Goal: Task Accomplishment & Management: Manage account settings

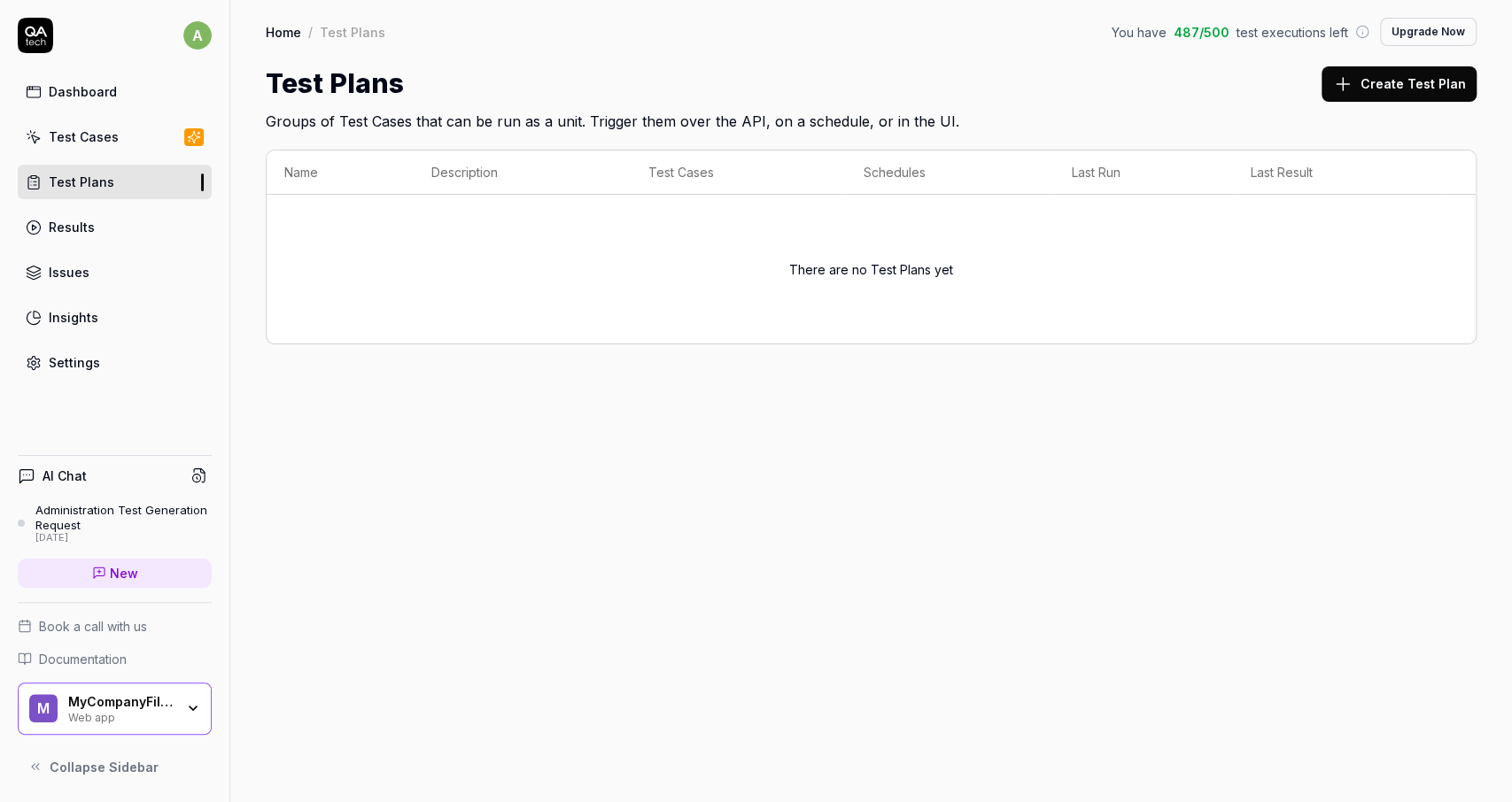
click at [119, 130] on link "Test Cases" at bounding box center [114, 137] width 194 height 35
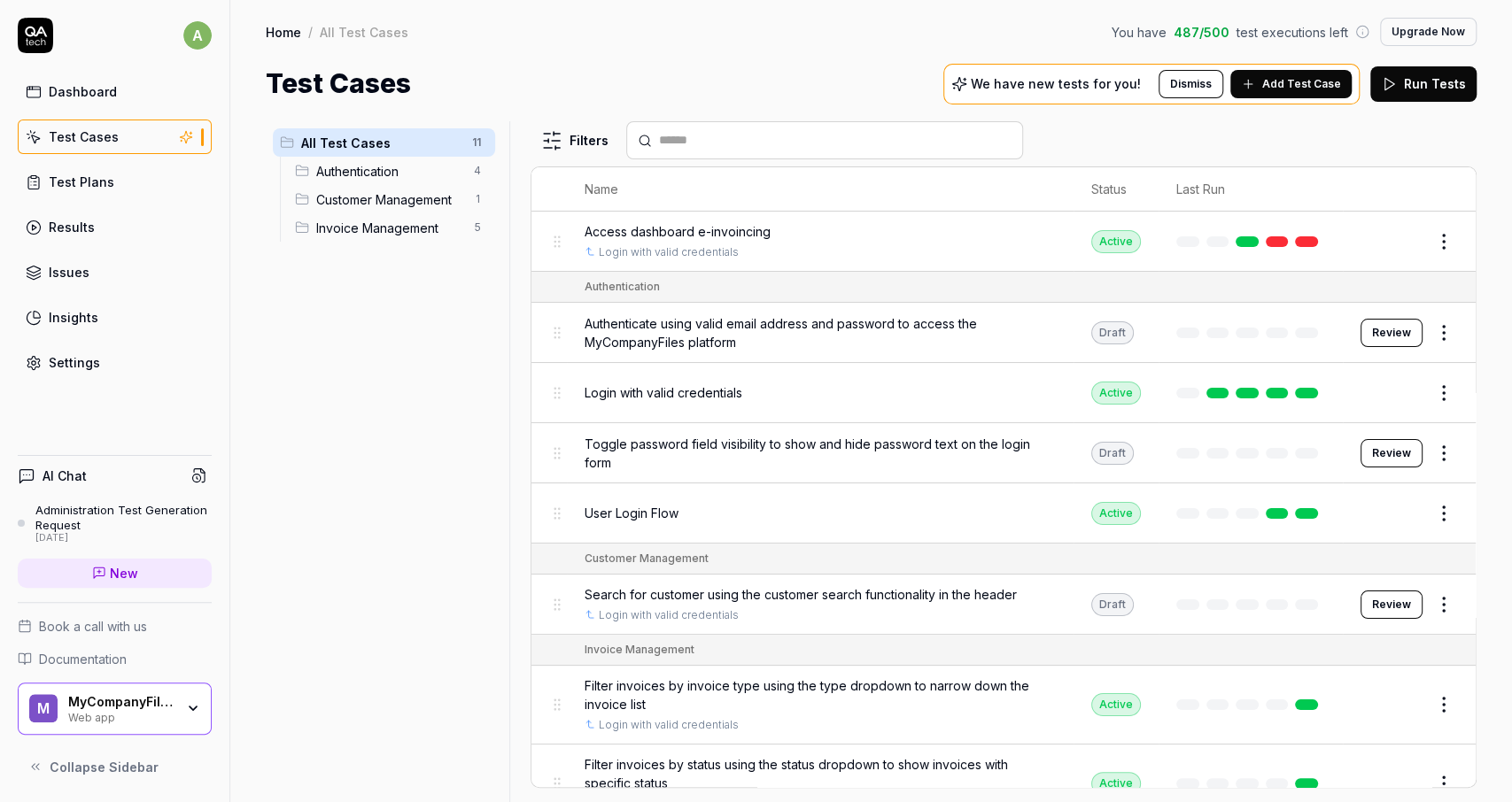
click at [120, 183] on link "Test Plans" at bounding box center [114, 182] width 194 height 35
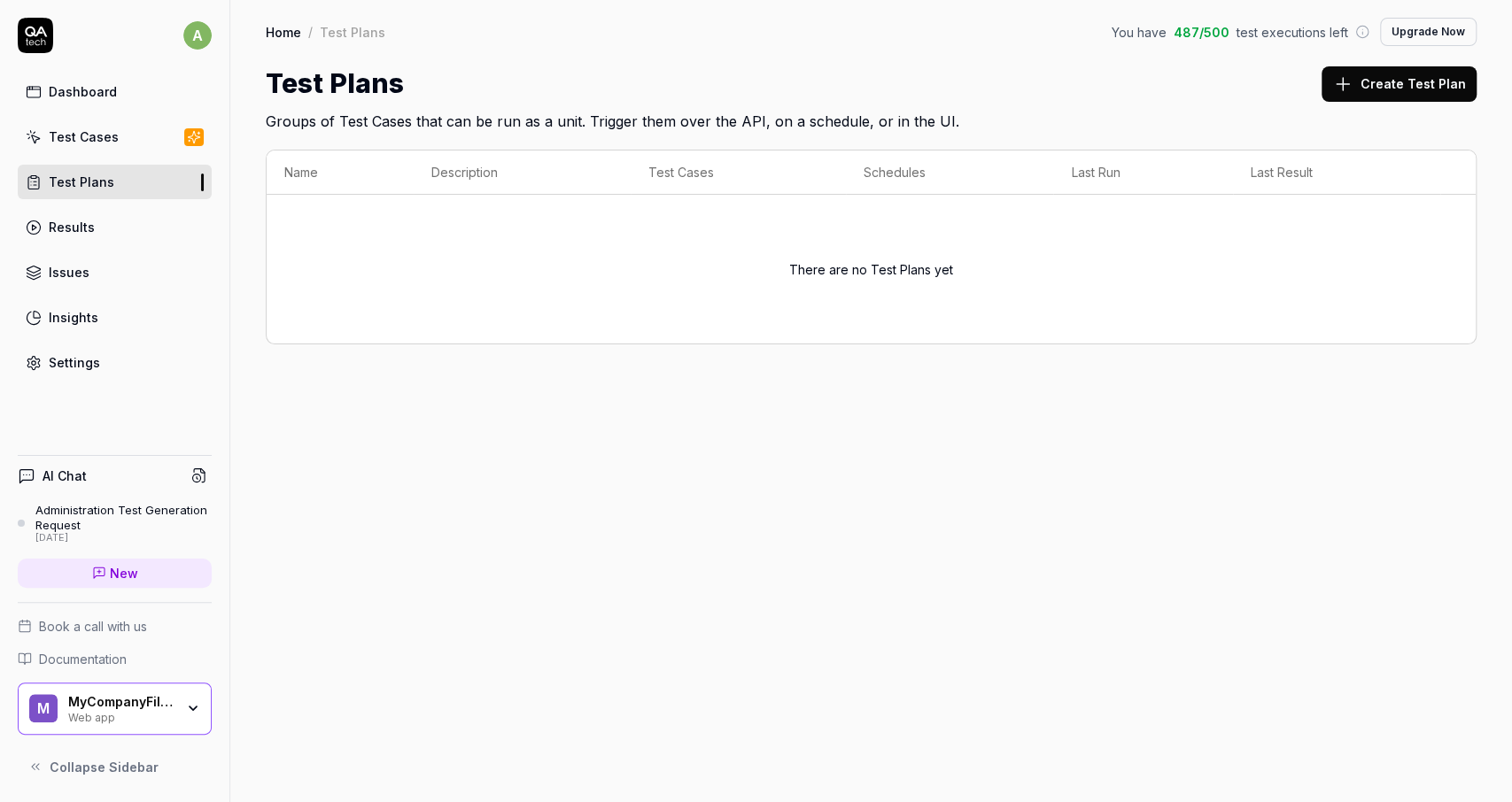
click at [1362, 88] on button "Create Test Plan" at bounding box center [1398, 84] width 155 height 36
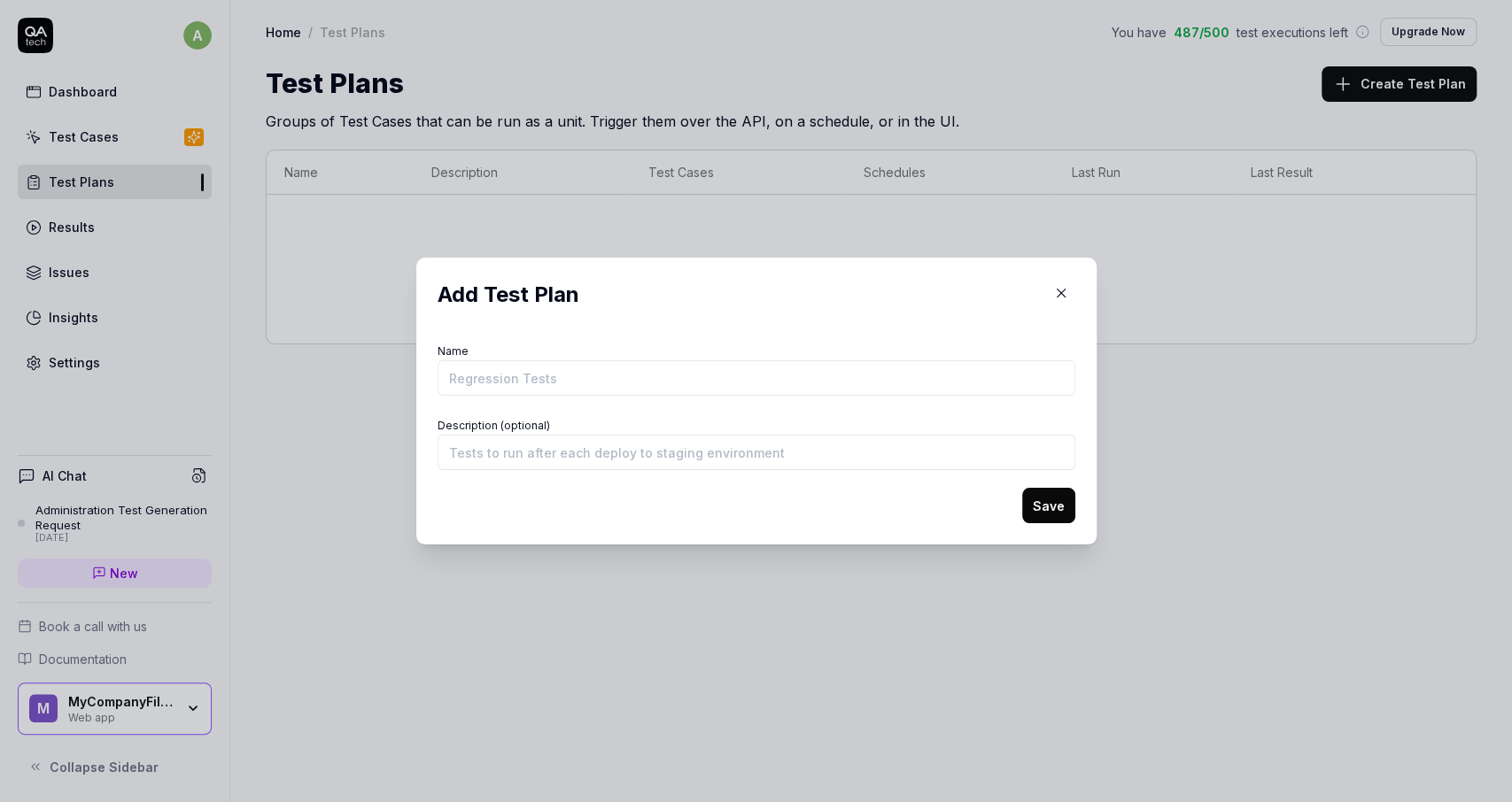
click at [722, 379] on input "Name" at bounding box center [756, 378] width 638 height 36
click at [695, 353] on div "Name" at bounding box center [756, 368] width 638 height 57
click at [676, 383] on input "Name" at bounding box center [756, 378] width 638 height 36
type input "Regression tests"
click at [1046, 504] on button "Save" at bounding box center [1048, 506] width 53 height 36
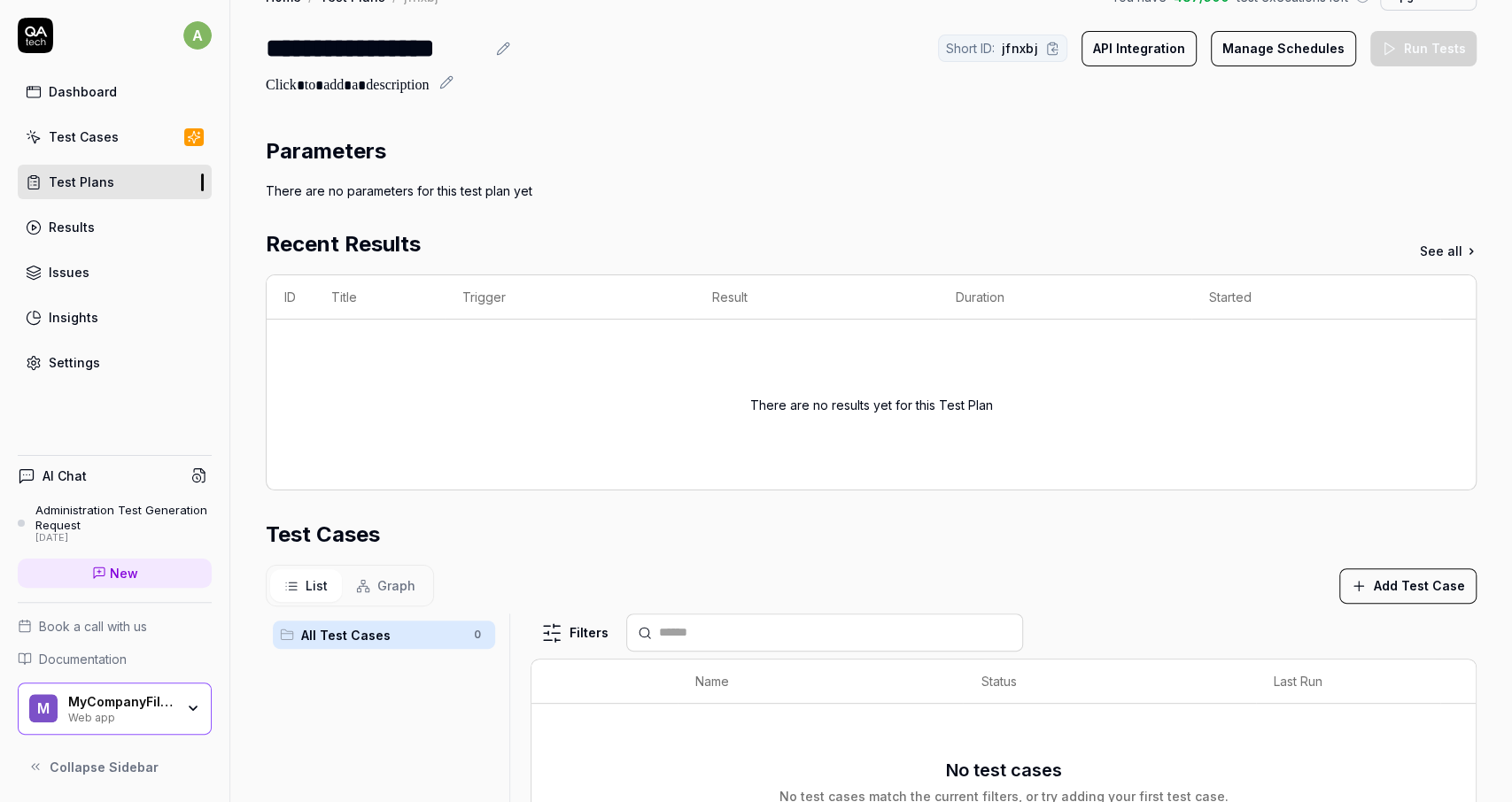
scroll to position [329, 0]
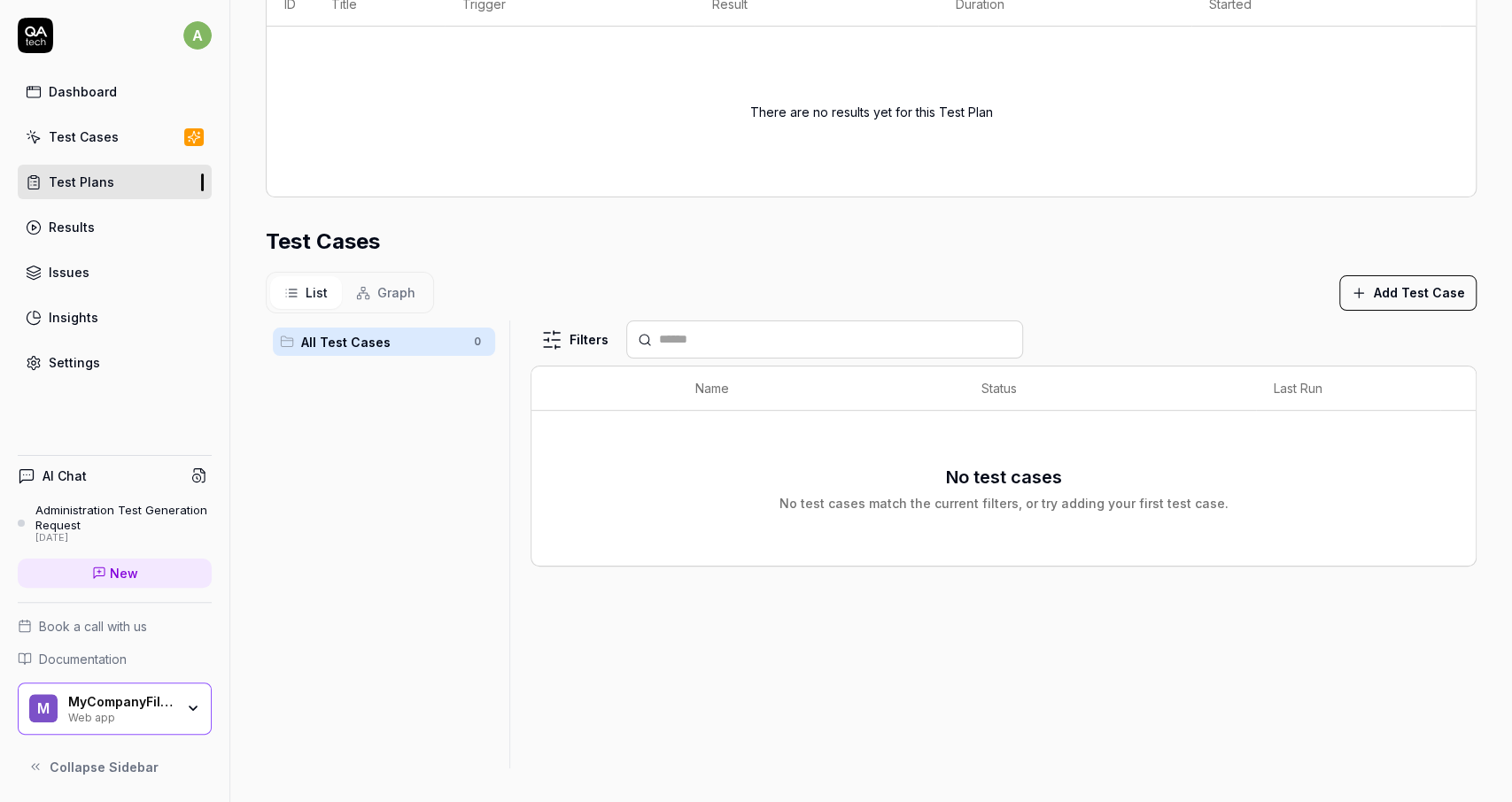
click at [1409, 298] on button "Add Test Case" at bounding box center [1408, 293] width 138 height 36
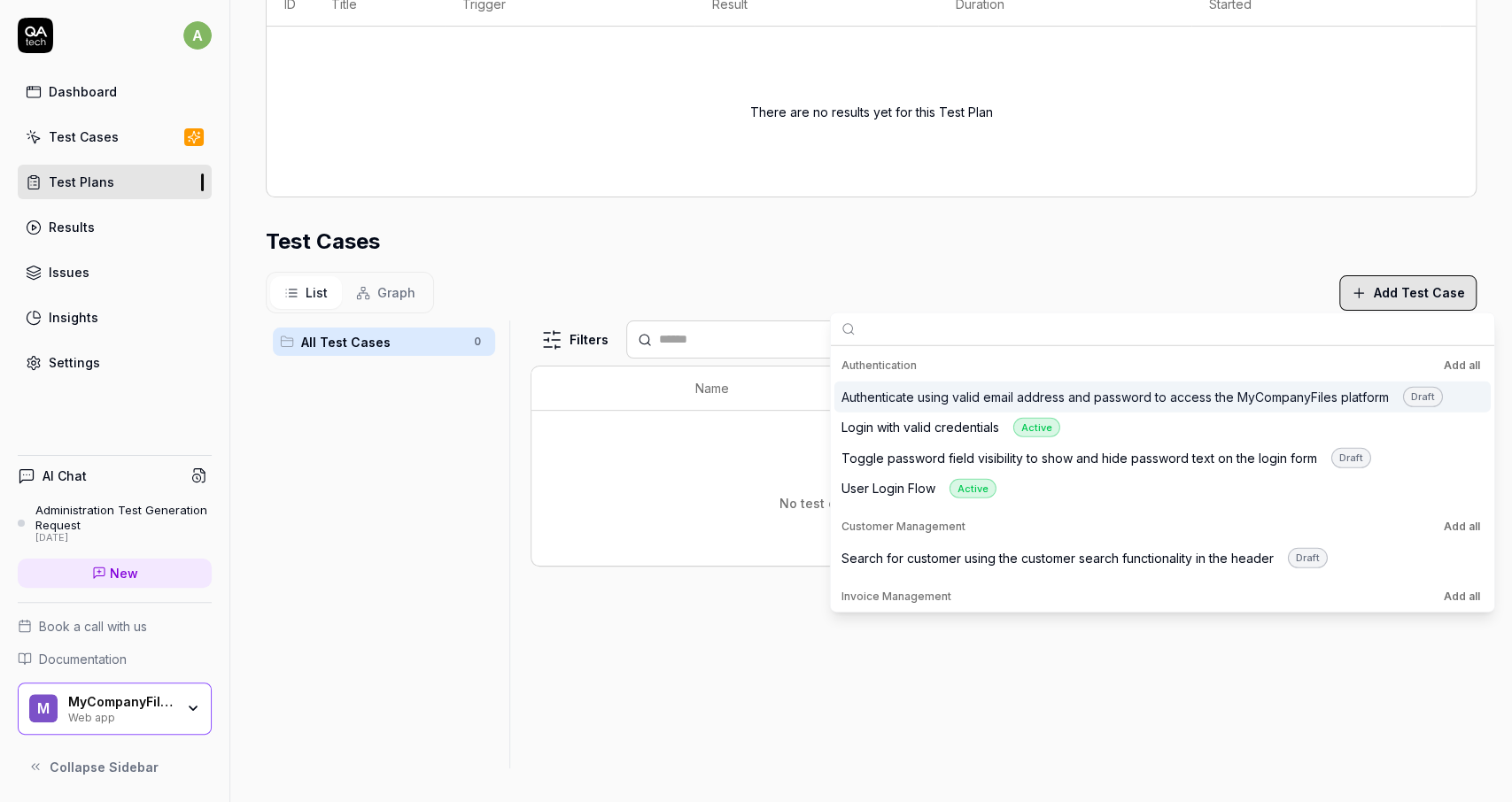
click at [1229, 297] on div "List Graph Add Test Case" at bounding box center [870, 292] width 1211 height 41
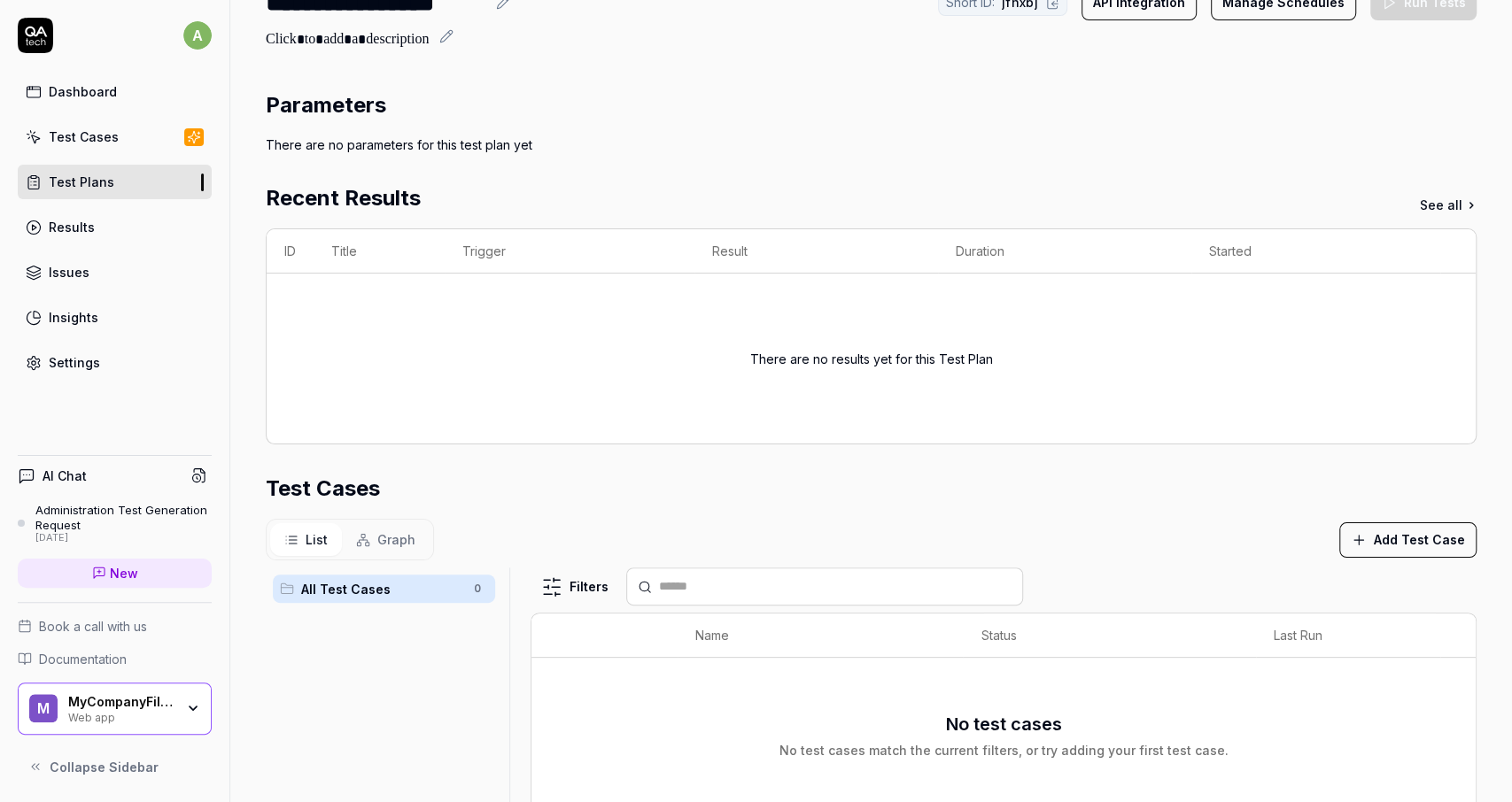
scroll to position [0, 0]
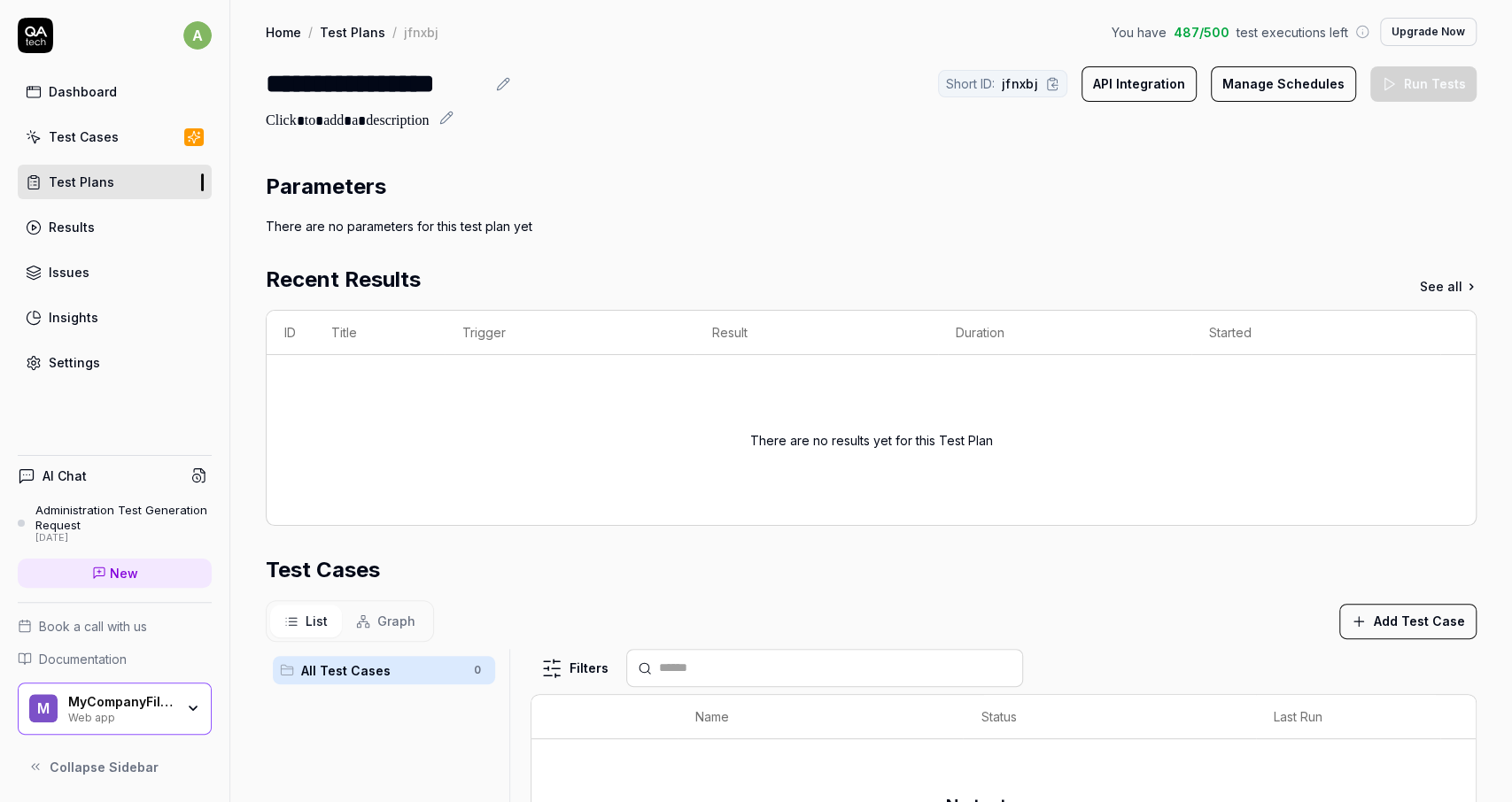
click at [1275, 92] on button "Manage Schedules" at bounding box center [1283, 84] width 145 height 36
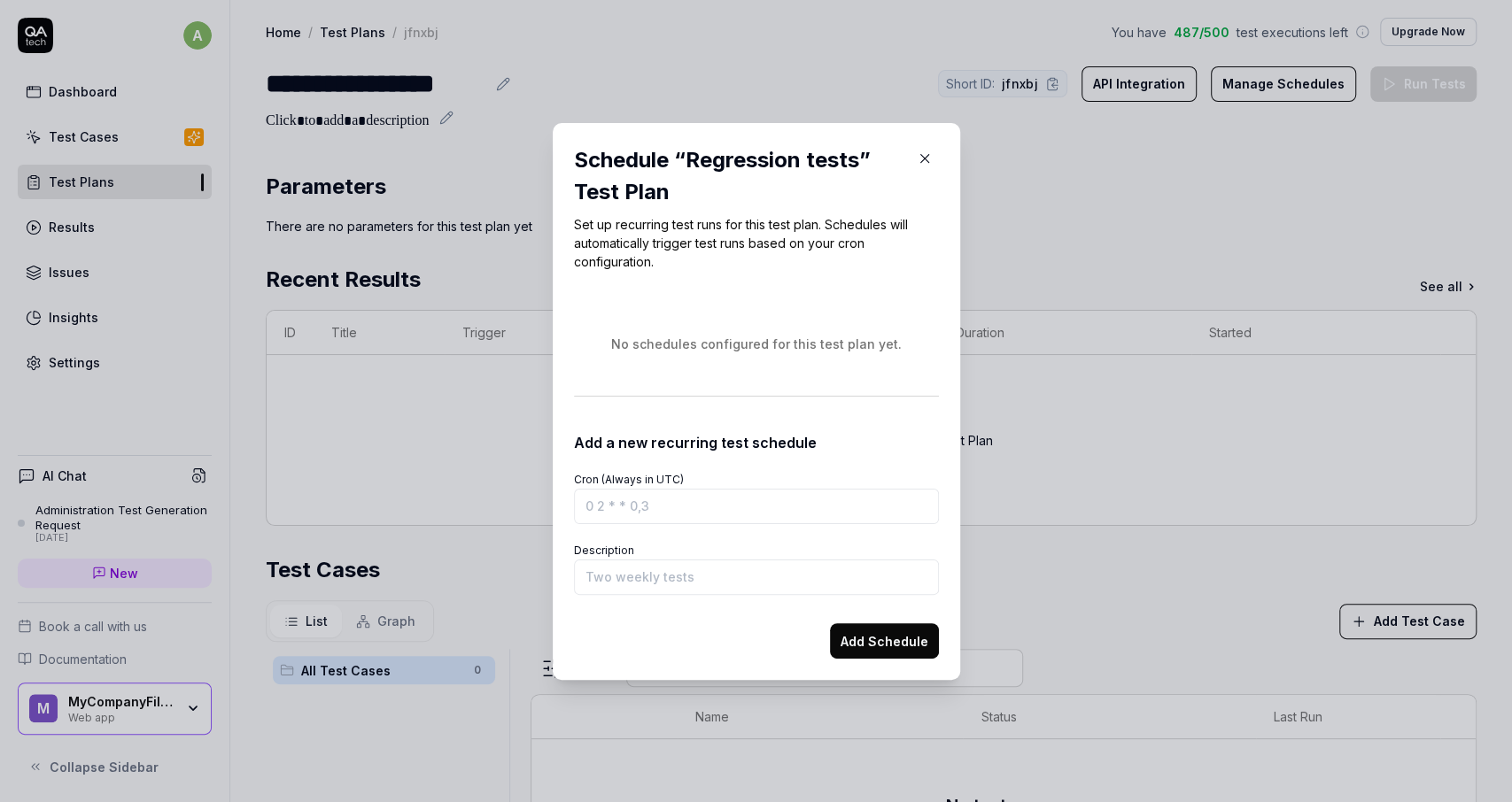
click at [652, 486] on div "Cron (Always in UTC)" at bounding box center [756, 496] width 364 height 57
click at [657, 525] on form "Cron (Always in UTC) Description Add Schedule" at bounding box center [756, 556] width 364 height 206
click at [658, 521] on input "Cron (Always in UTC)" at bounding box center [756, 507] width 364 height 36
click at [641, 574] on input "Description" at bounding box center [756, 577] width 364 height 36
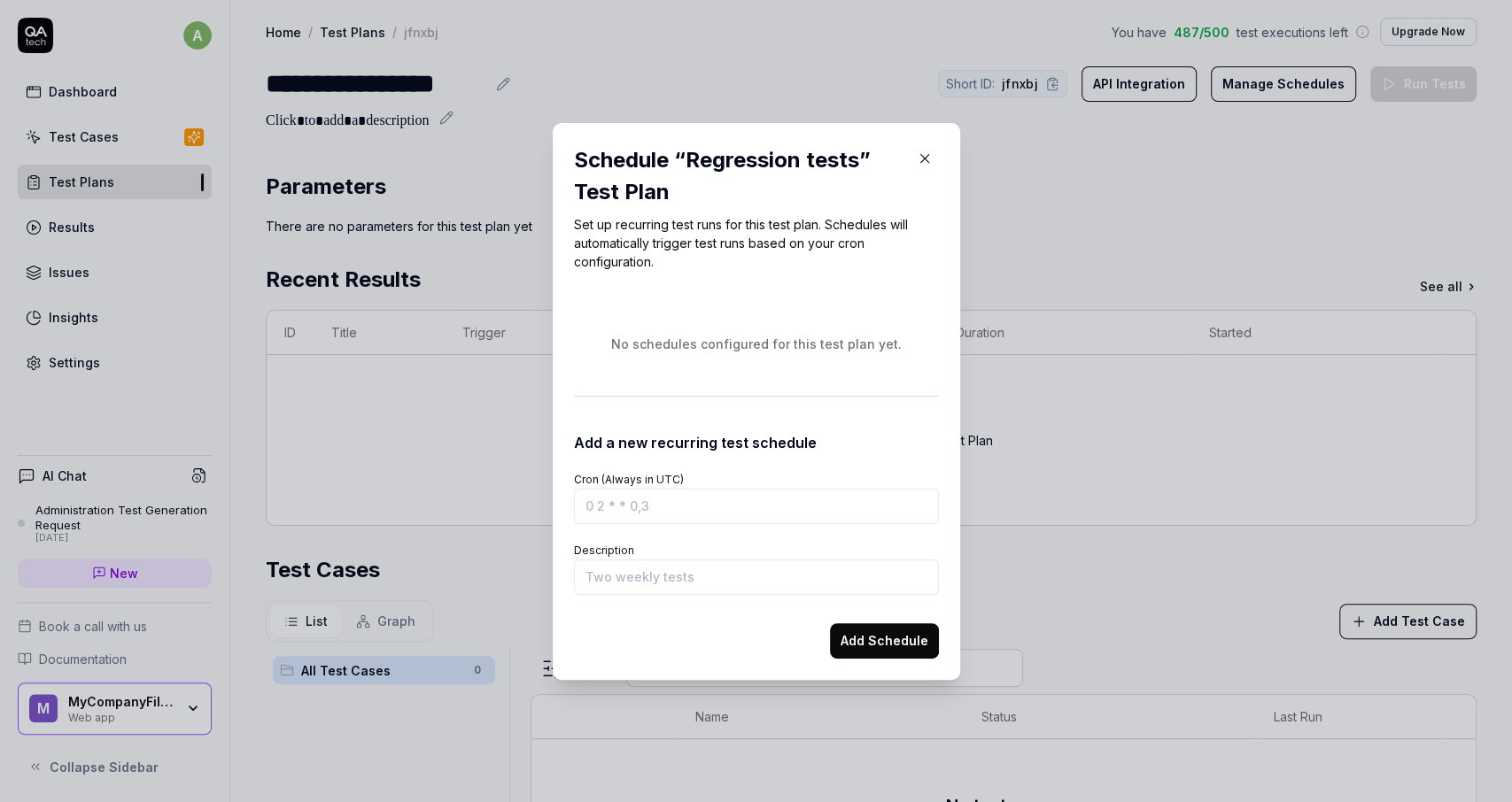
click at [920, 158] on icon "button" at bounding box center [924, 158] width 16 height 16
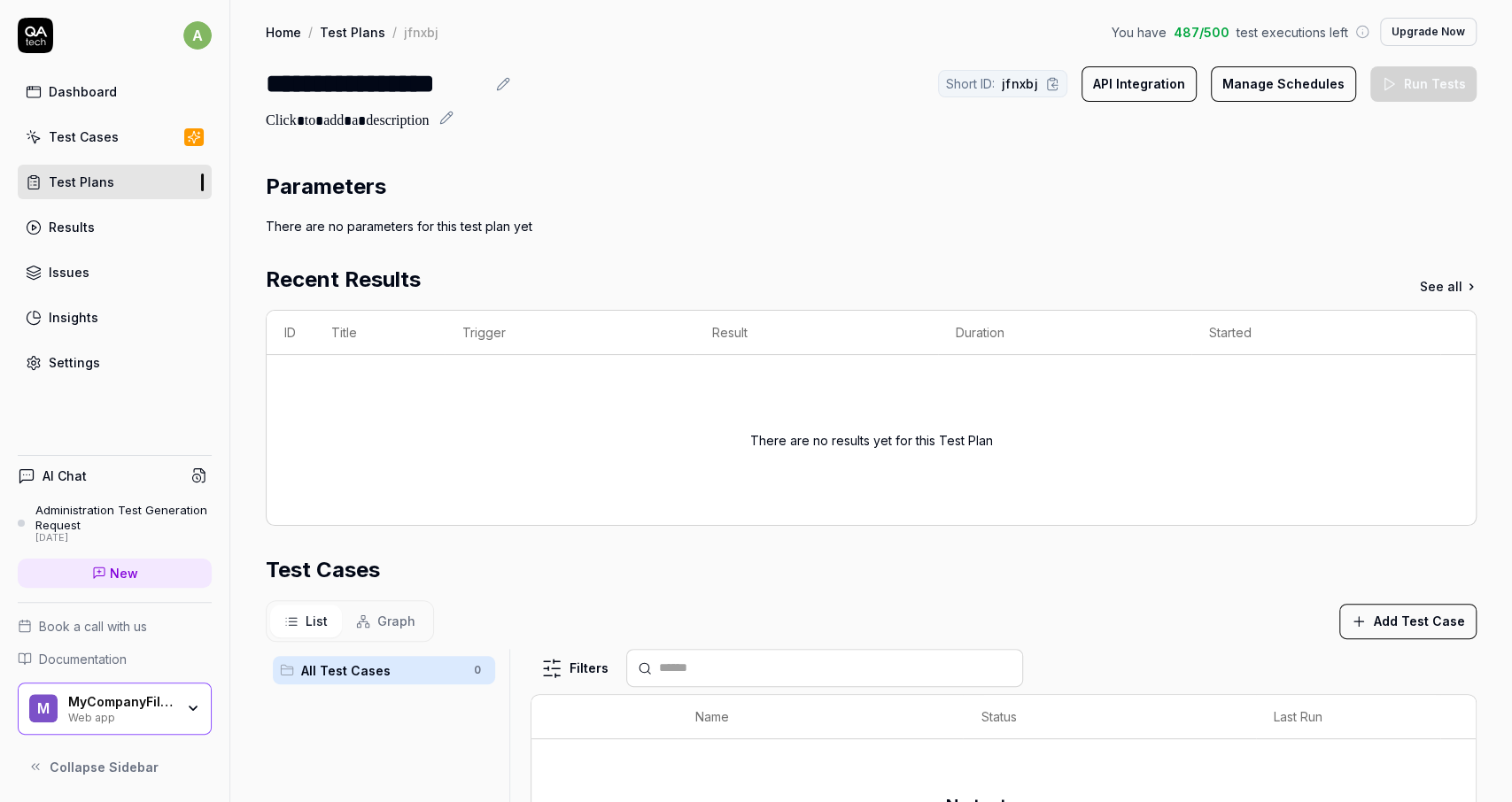
click at [101, 138] on div "Test Cases" at bounding box center [84, 137] width 70 height 18
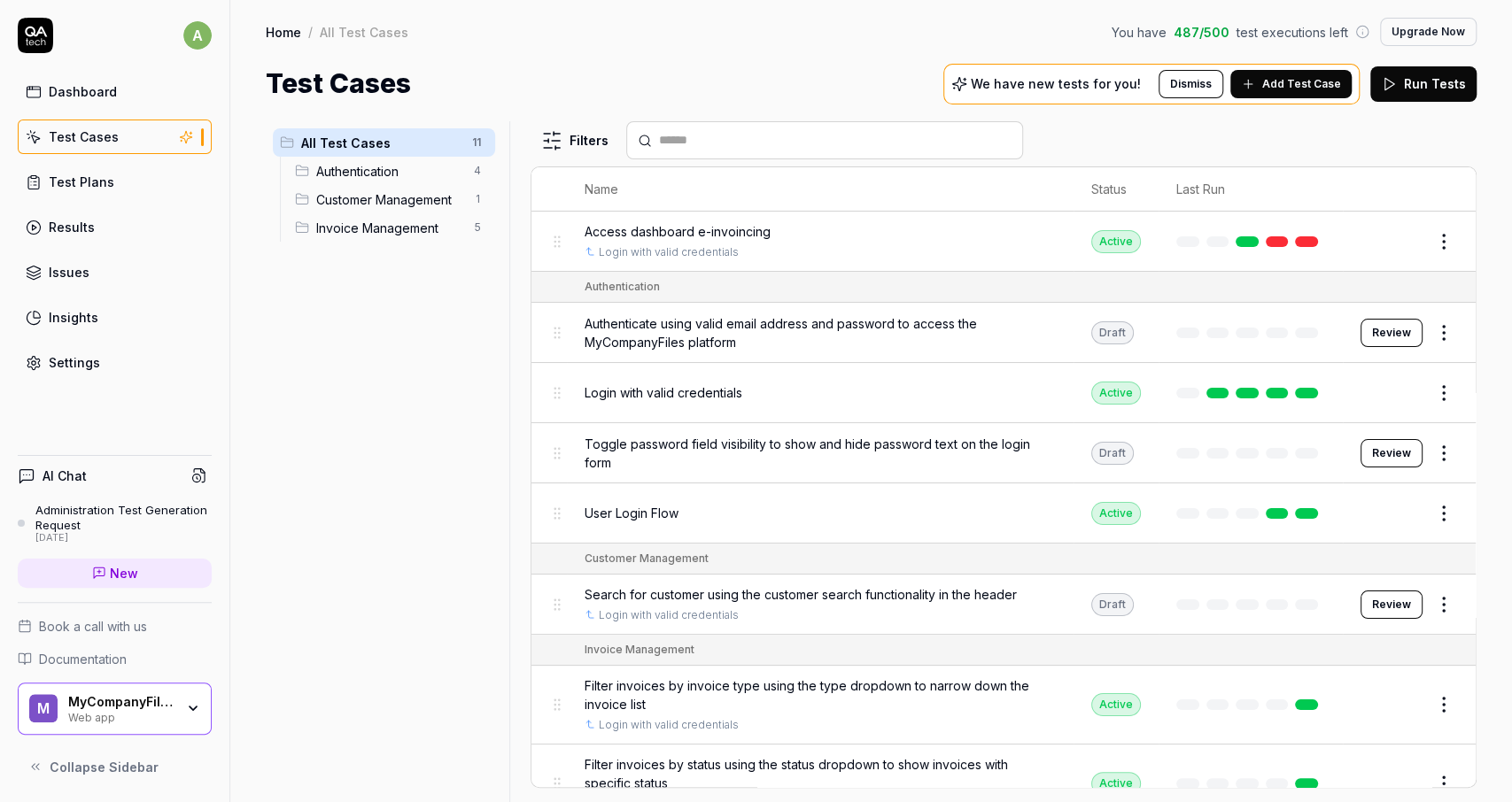
click at [138, 173] on link "Test Plans" at bounding box center [114, 182] width 194 height 35
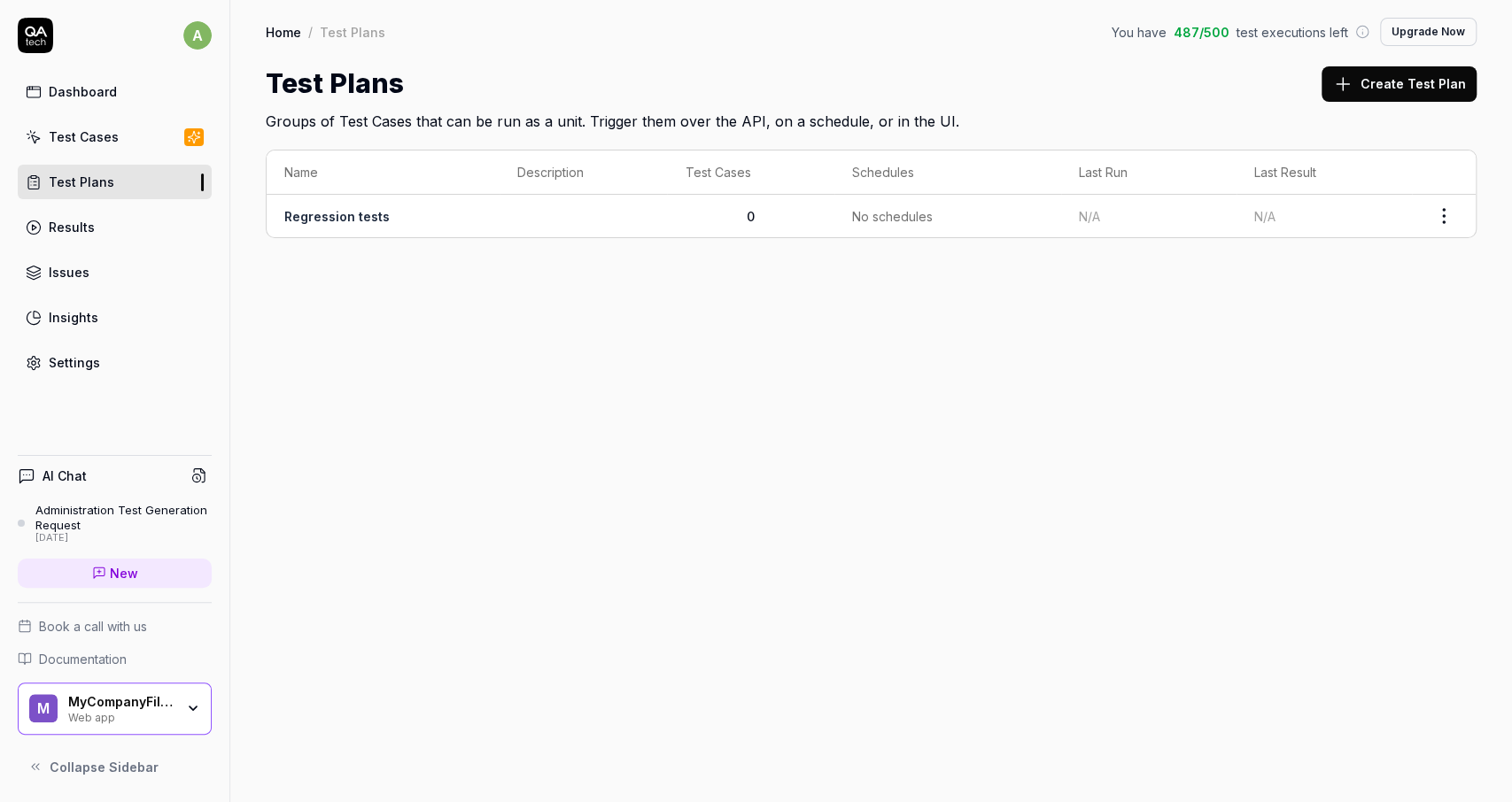
click at [118, 138] on link "Test Cases" at bounding box center [114, 137] width 194 height 35
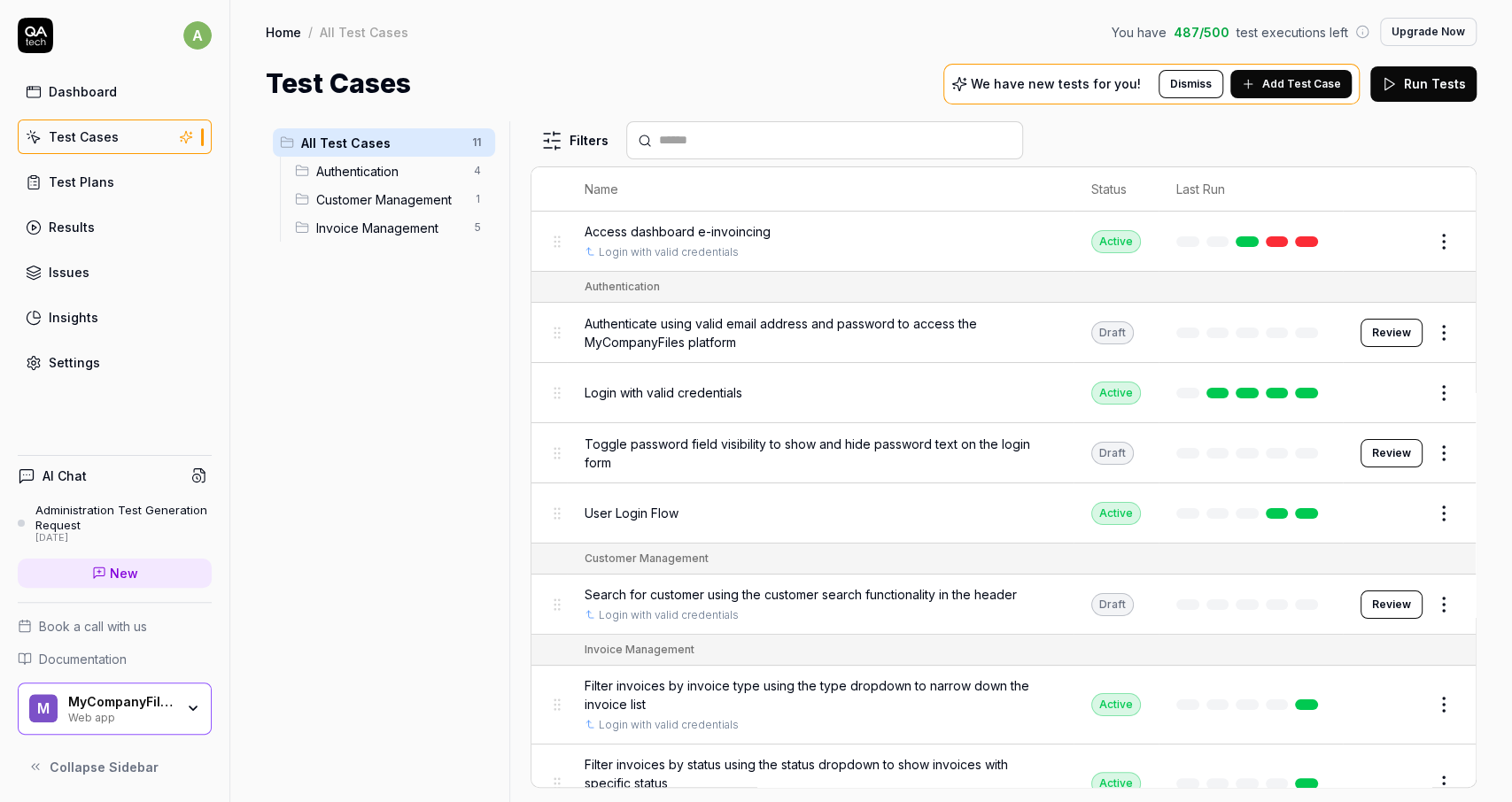
click at [1289, 81] on span "Add Test Case" at bounding box center [1302, 84] width 79 height 16
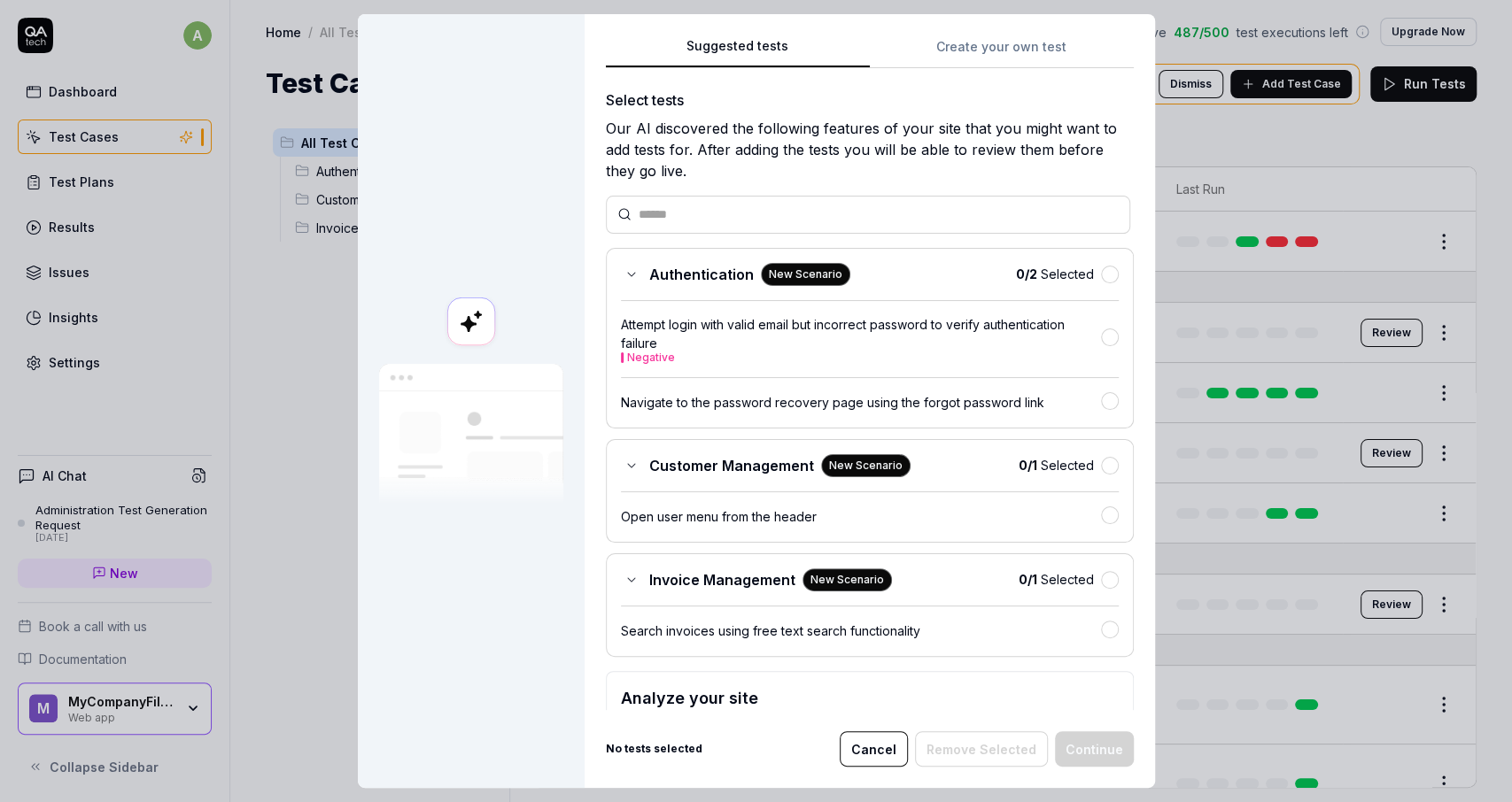
click at [1227, 138] on body "a Dashboard Test Cases Test Plans Results Issues Insights Settings AI Chat Admi…" at bounding box center [756, 401] width 1512 height 802
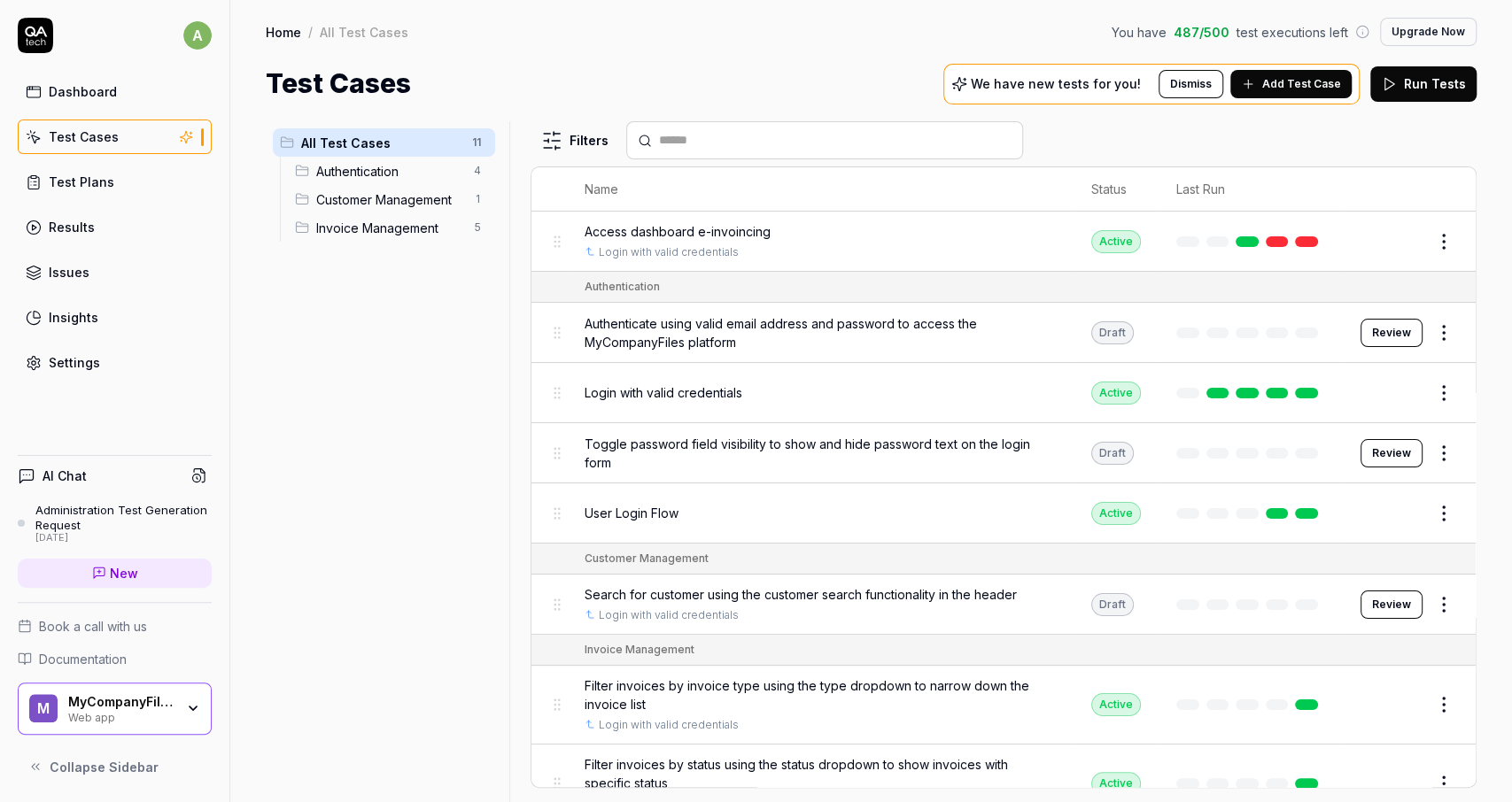
click at [156, 720] on div "Web app" at bounding box center [121, 716] width 106 height 14
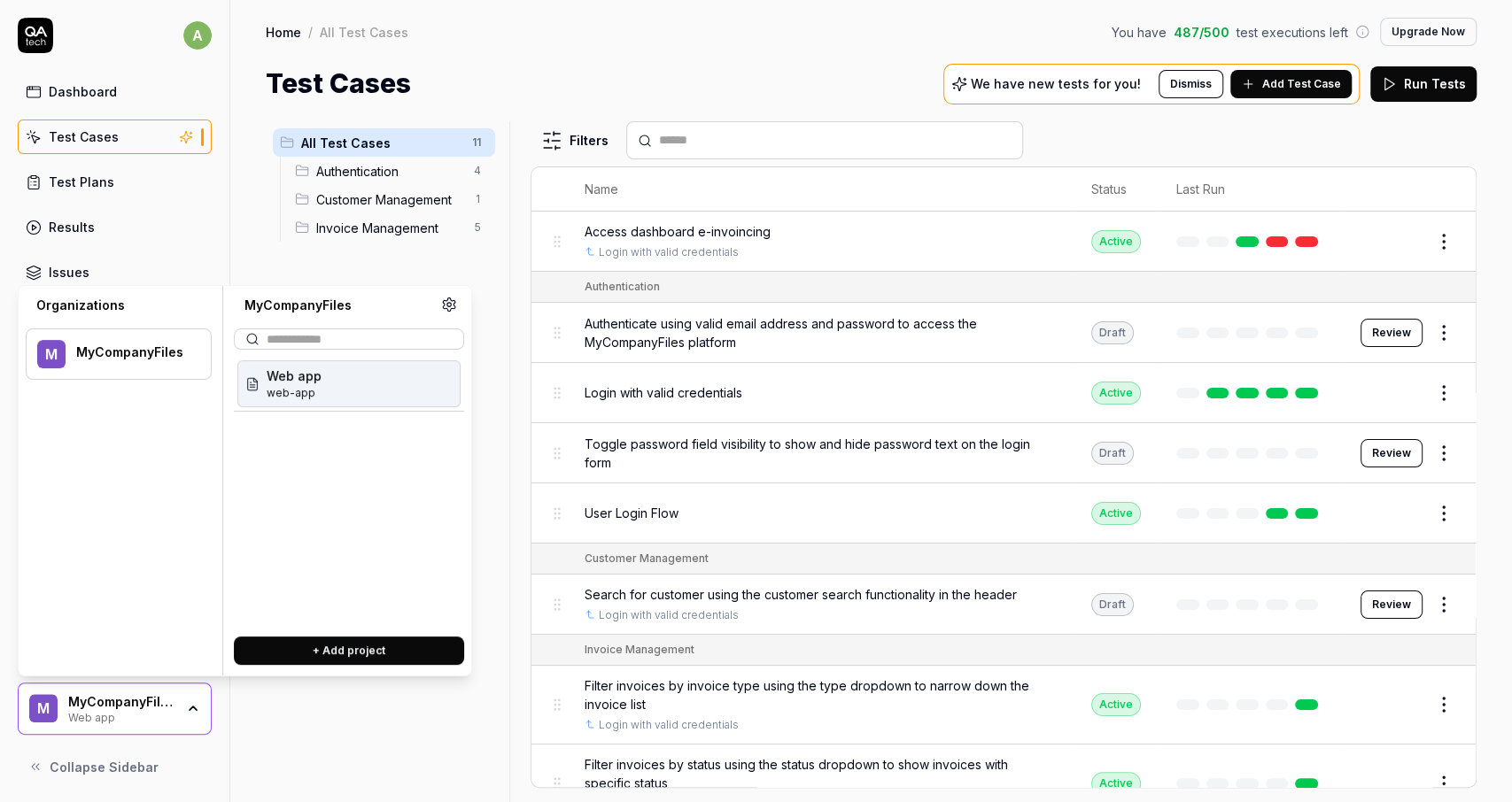
click at [311, 645] on button "+ Add project" at bounding box center [349, 651] width 230 height 28
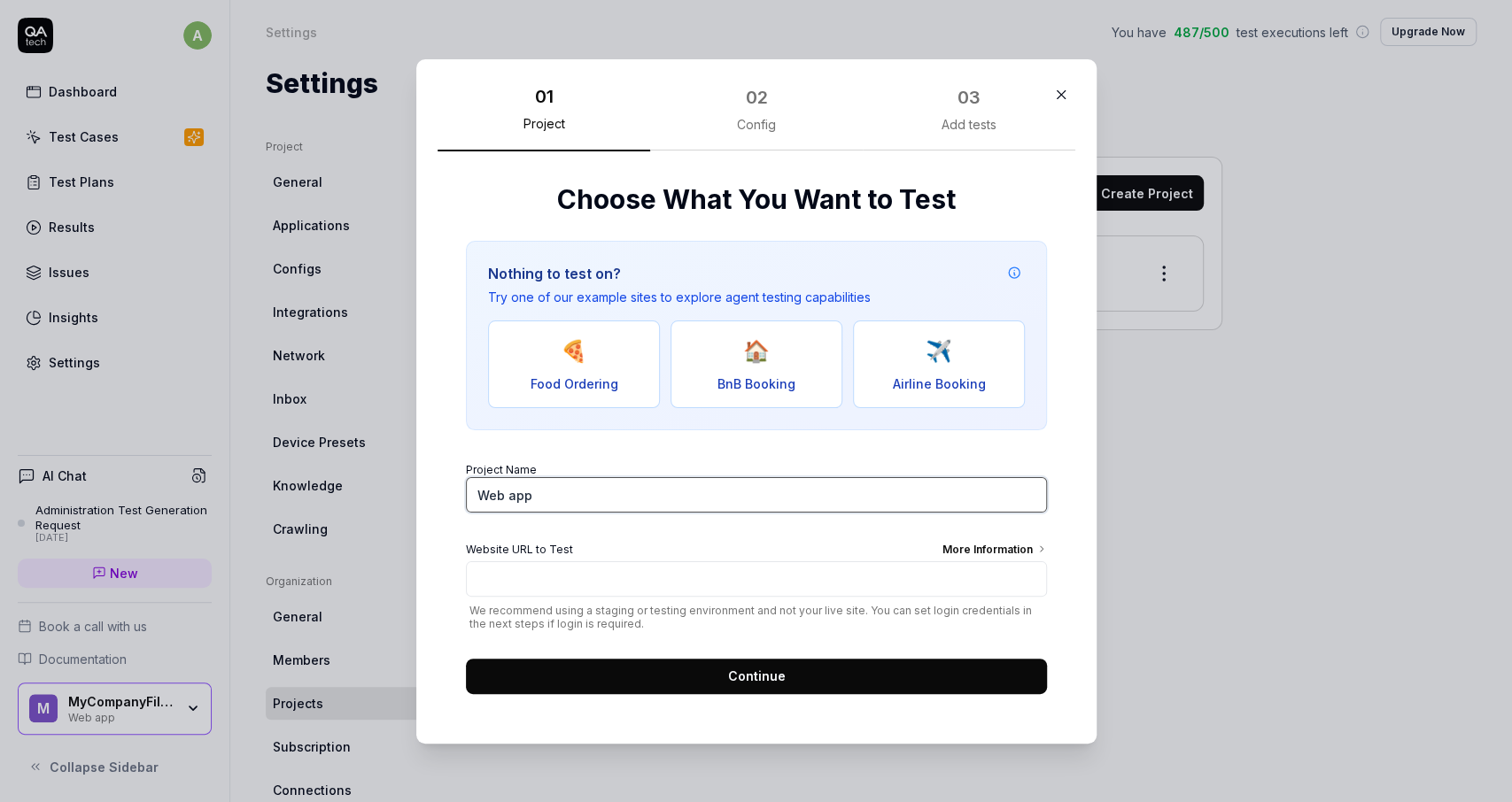
drag, startPoint x: 559, startPoint y: 502, endPoint x: 437, endPoint y: 518, distance: 123.0
click at [465, 513] on input "Web app" at bounding box center [756, 495] width 581 height 36
type input "A"
type input "Upload Service API"
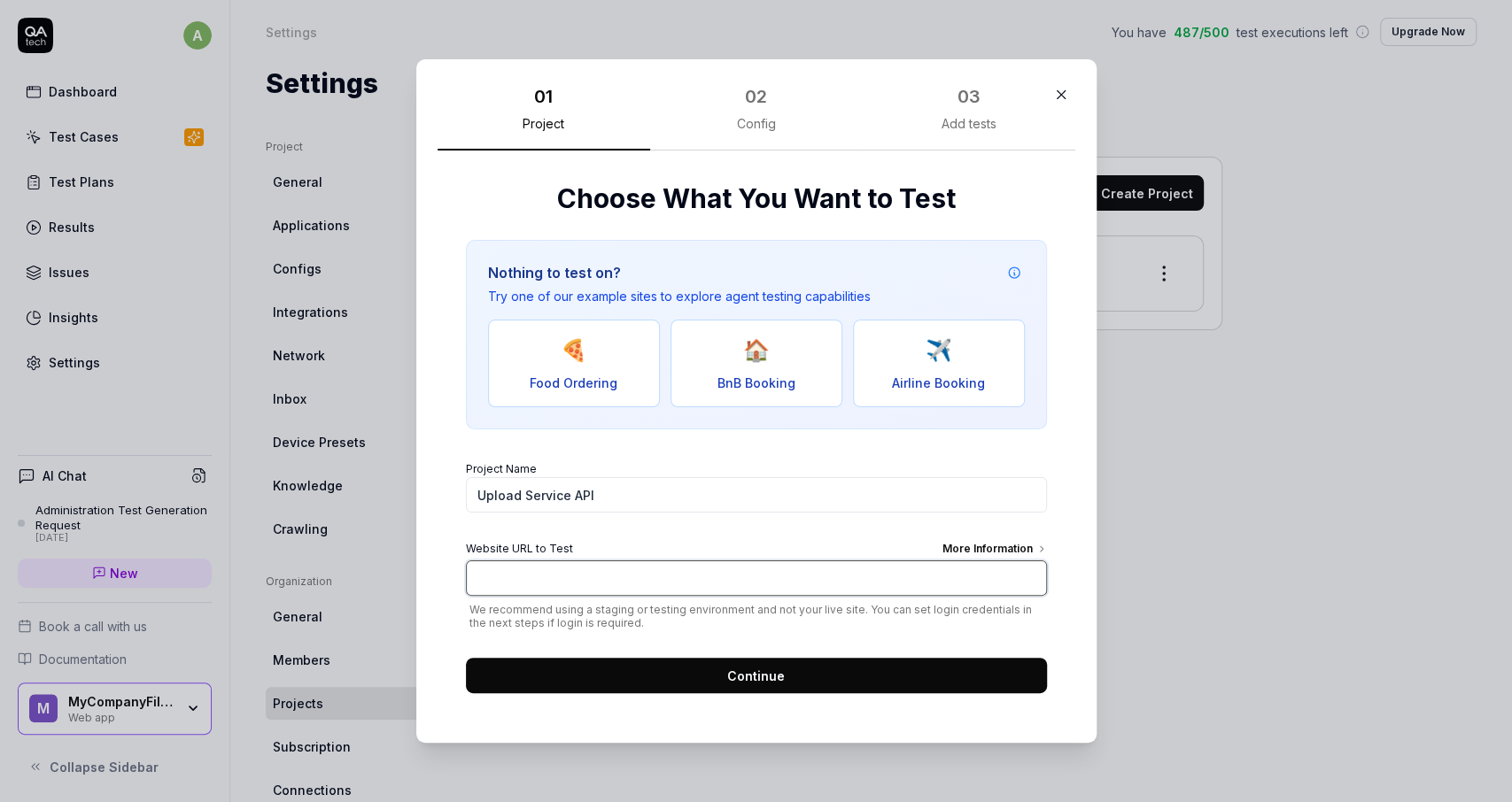
click at [532, 574] on input "Website URL to Test More Information" at bounding box center [756, 578] width 581 height 36
paste input "[URL][DOMAIN_NAME]"
type input "[URL][DOMAIN_NAME]"
click at [759, 671] on span "Continue" at bounding box center [756, 675] width 58 height 18
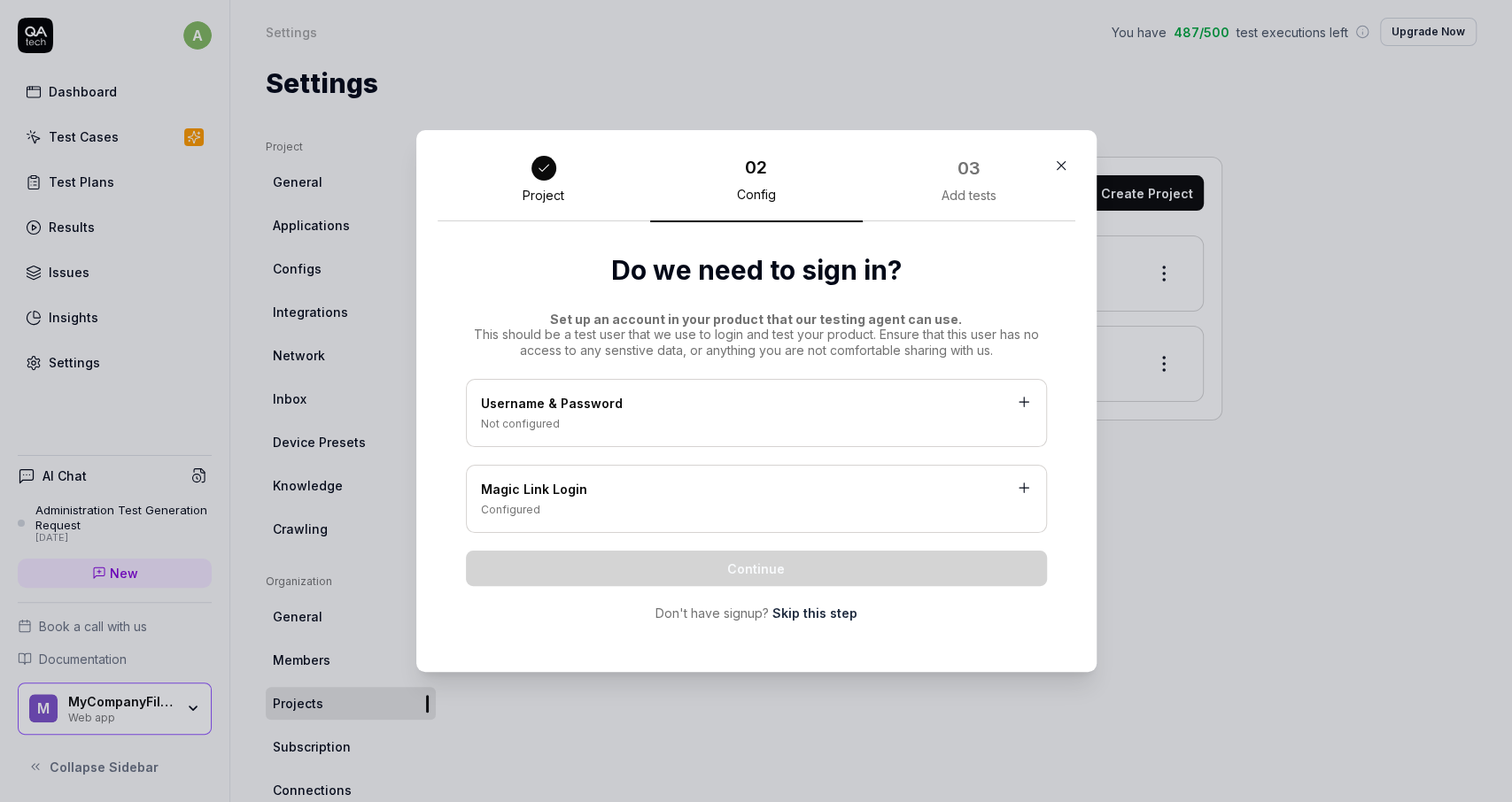
click at [728, 397] on div "Username & Password" at bounding box center [756, 405] width 551 height 22
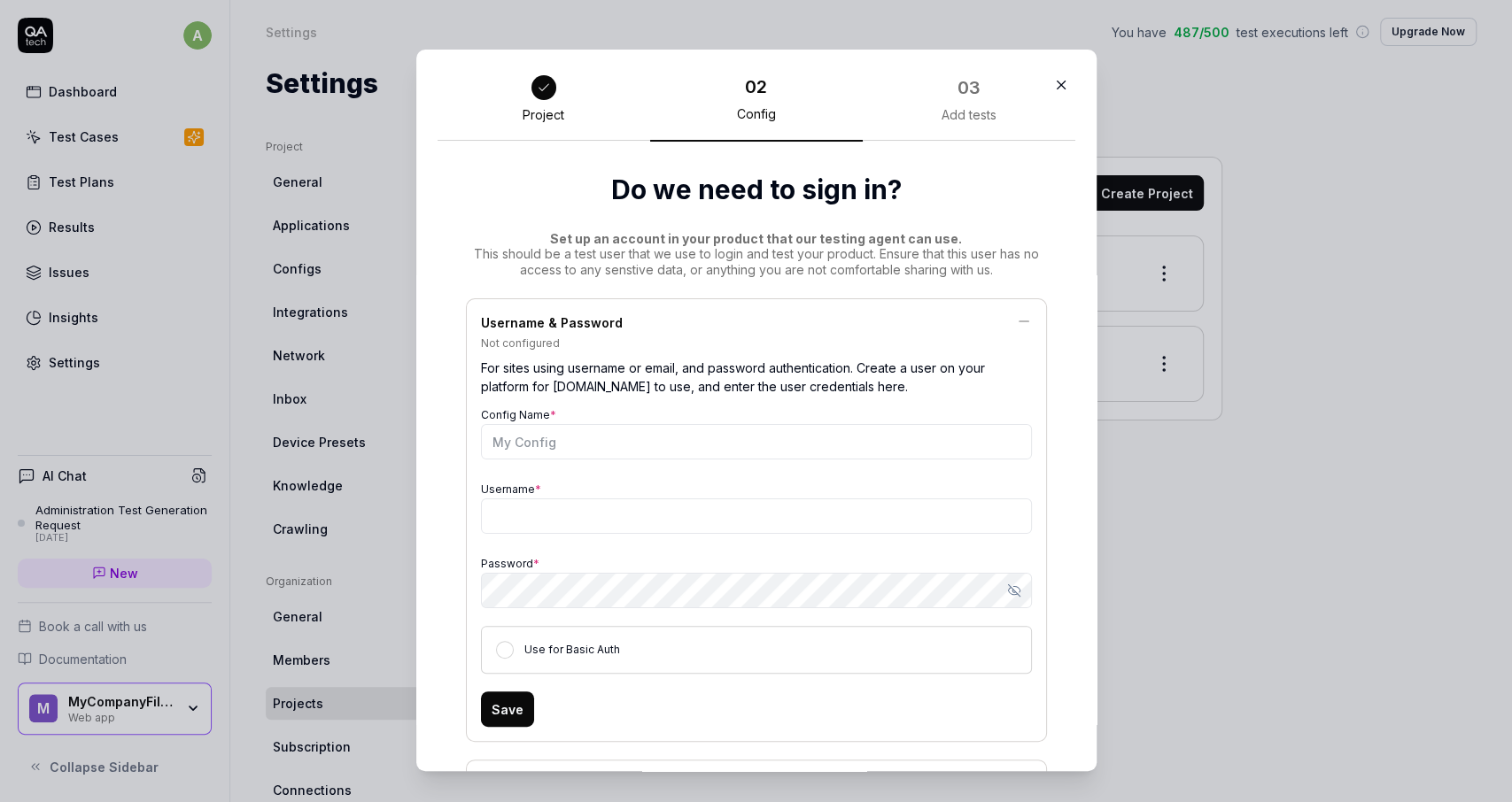
click at [1019, 321] on icon at bounding box center [1024, 321] width 10 height 0
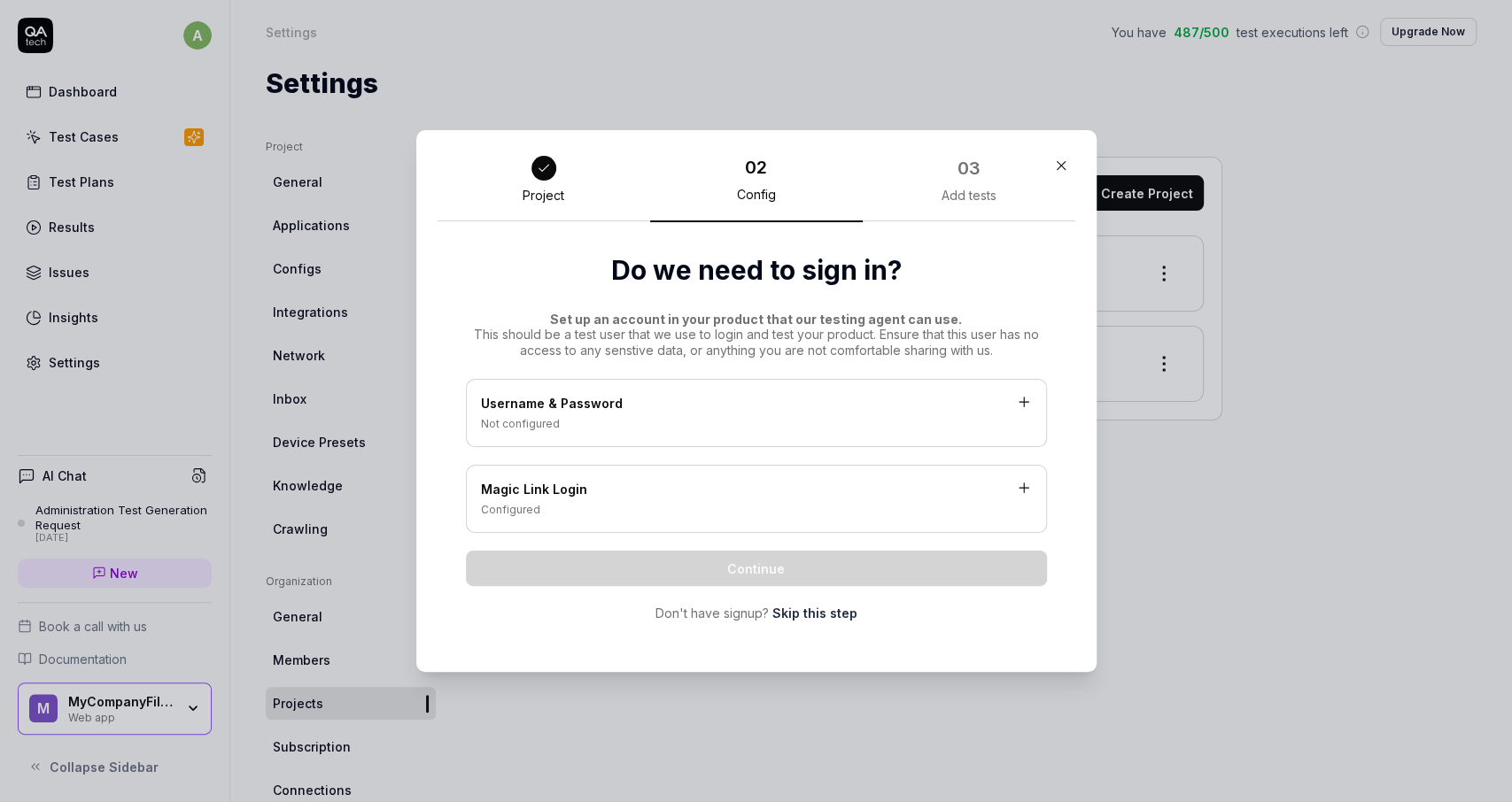
click at [619, 501] on div "Magic Link Login" at bounding box center [756, 491] width 551 height 22
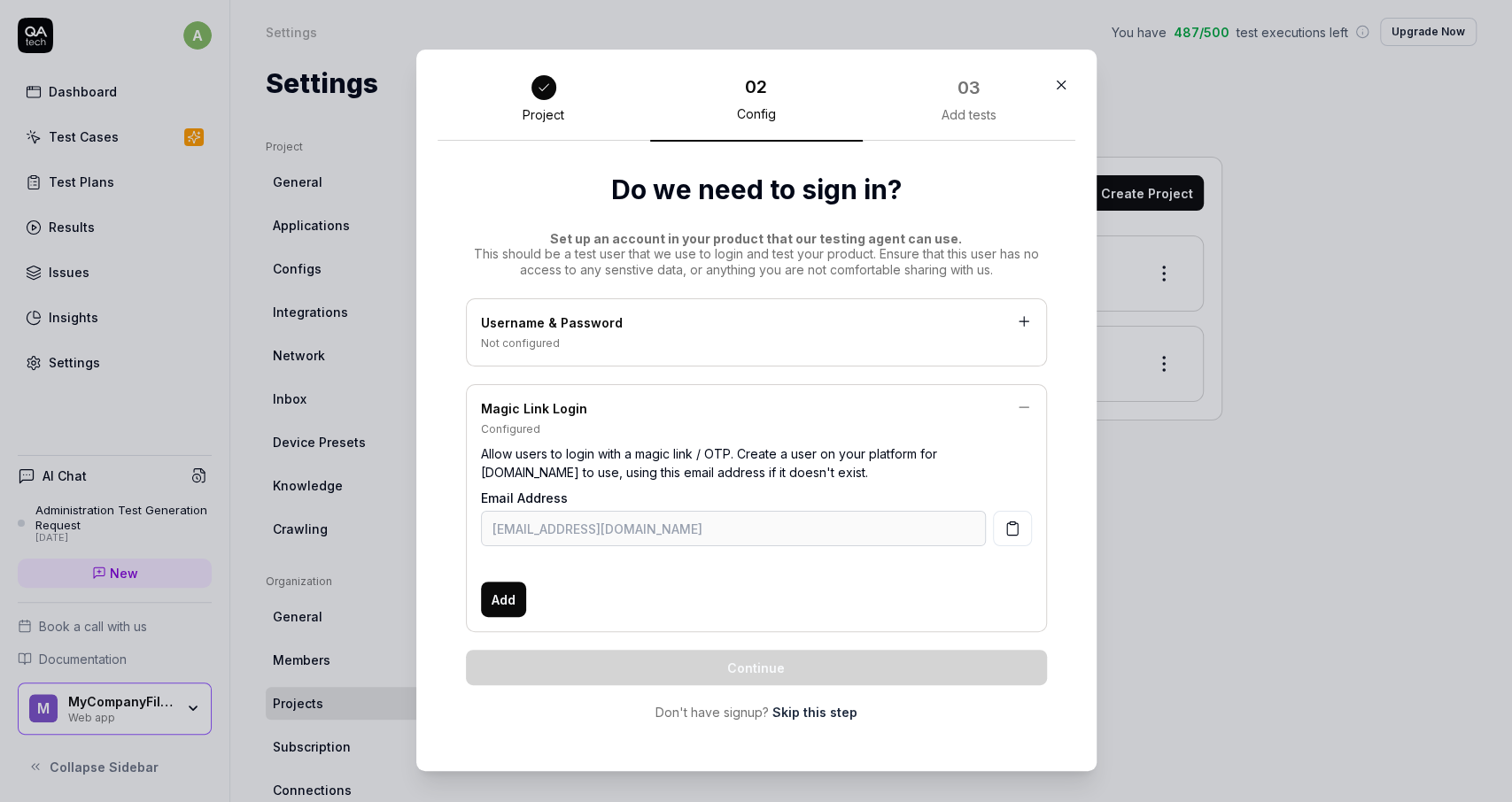
click at [1025, 410] on icon at bounding box center [1024, 407] width 16 height 16
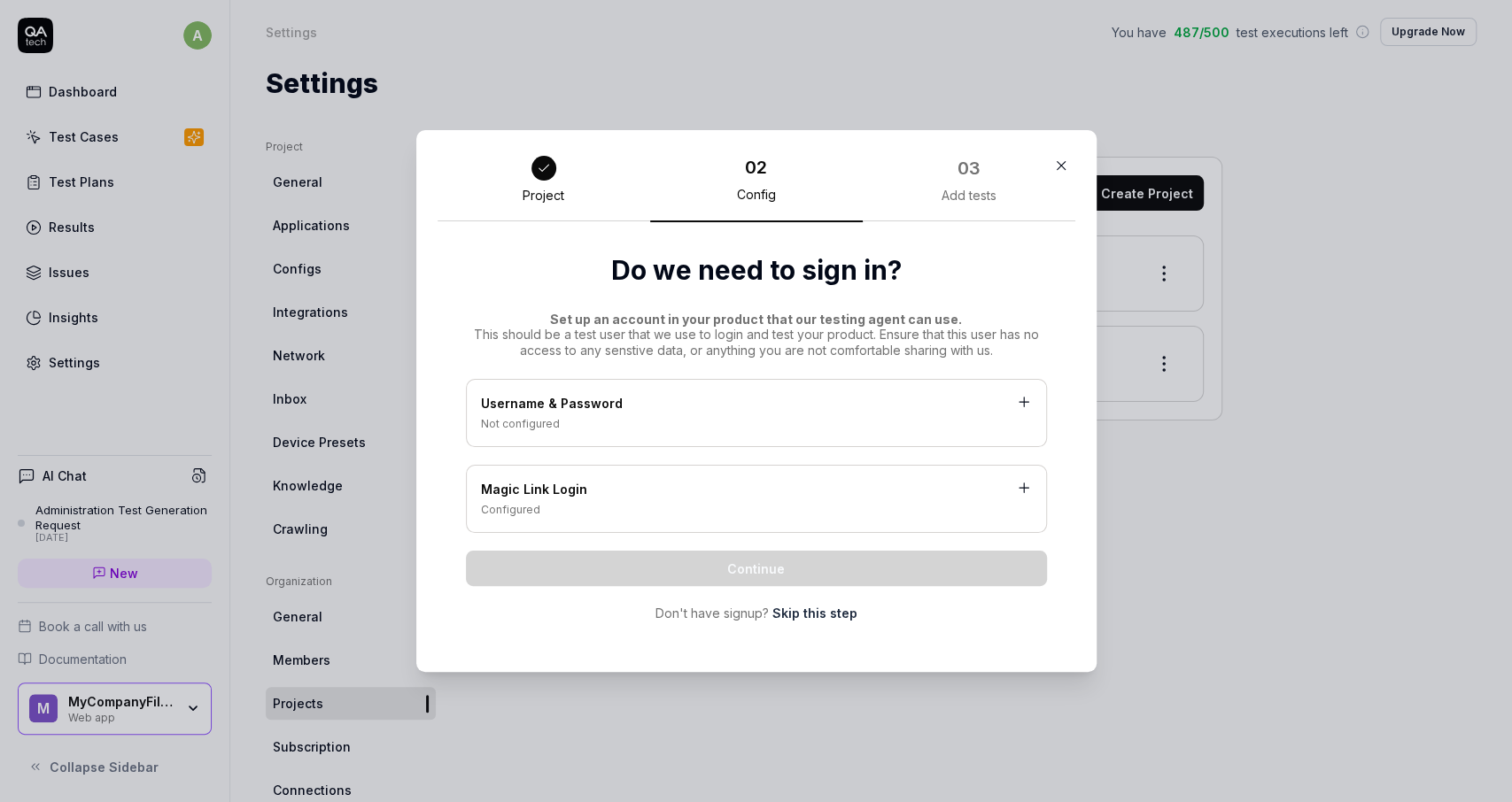
click at [920, 397] on div "Username & Password" at bounding box center [756, 405] width 551 height 22
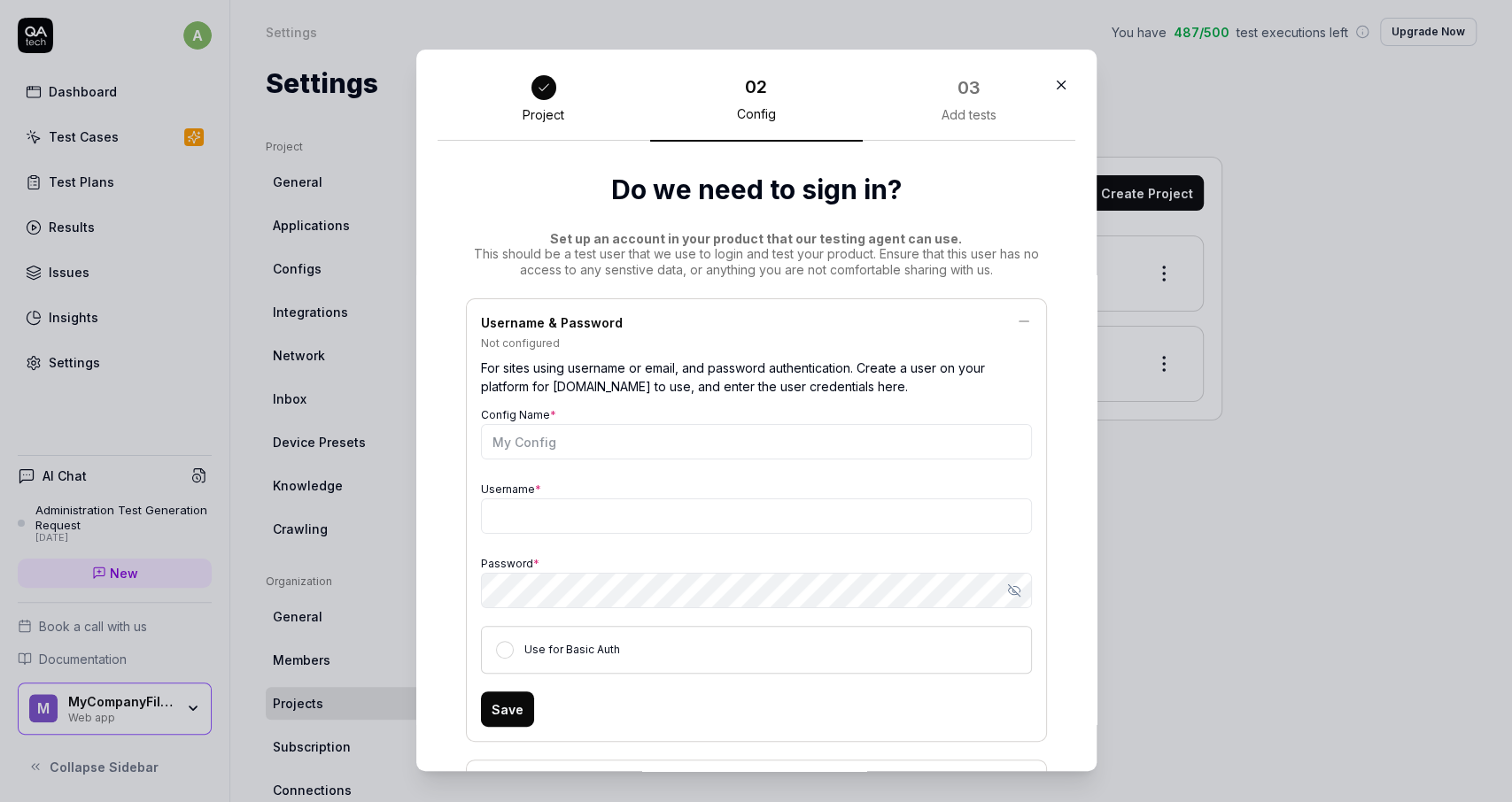
drag, startPoint x: 593, startPoint y: 423, endPoint x: 587, endPoint y: 430, distance: 9.2
click at [587, 430] on div "Config Name *" at bounding box center [756, 431] width 551 height 57
click at [569, 446] on input "Config Name *" at bounding box center [756, 441] width 551 height 36
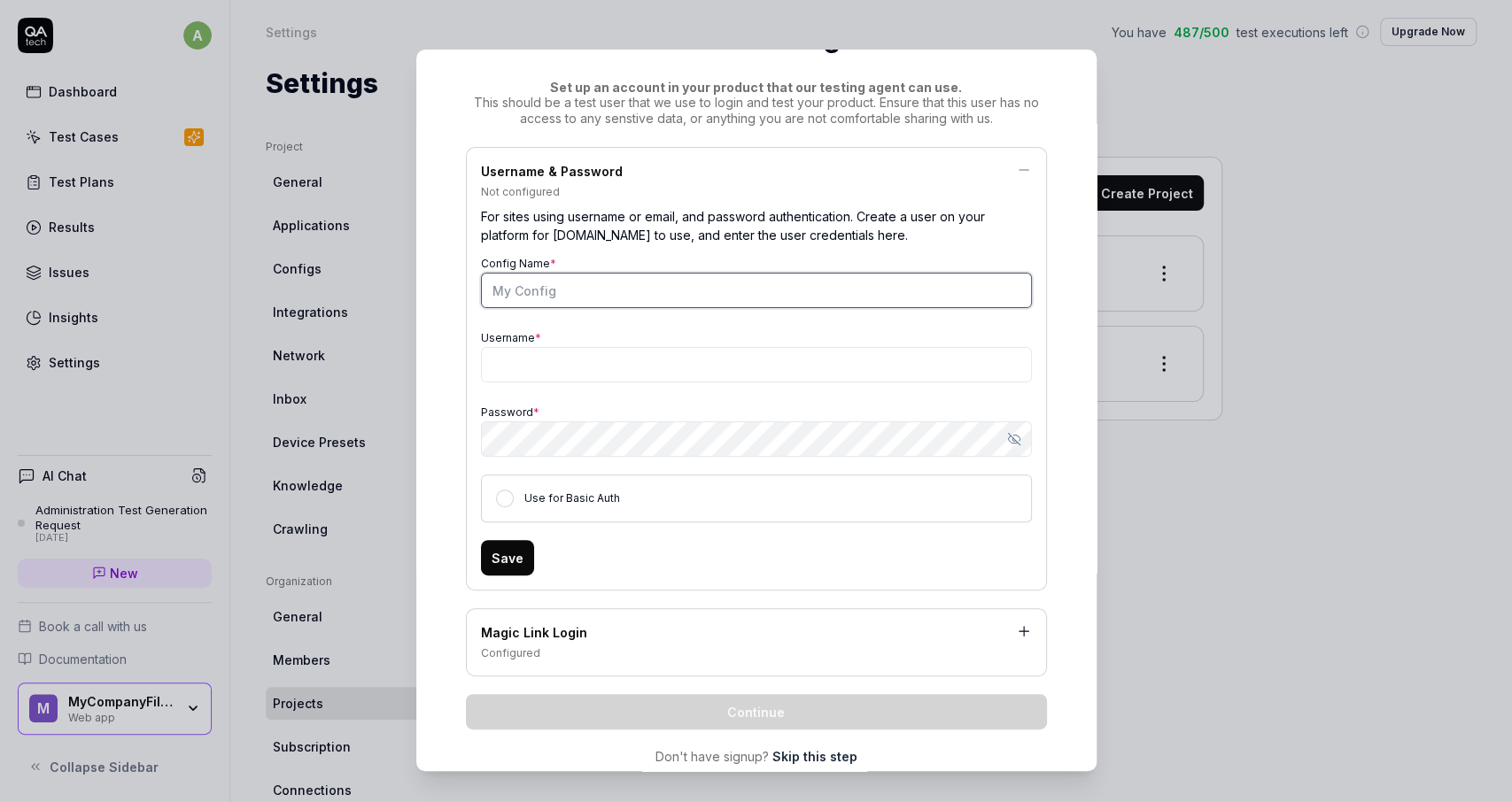
scroll to position [193, 0]
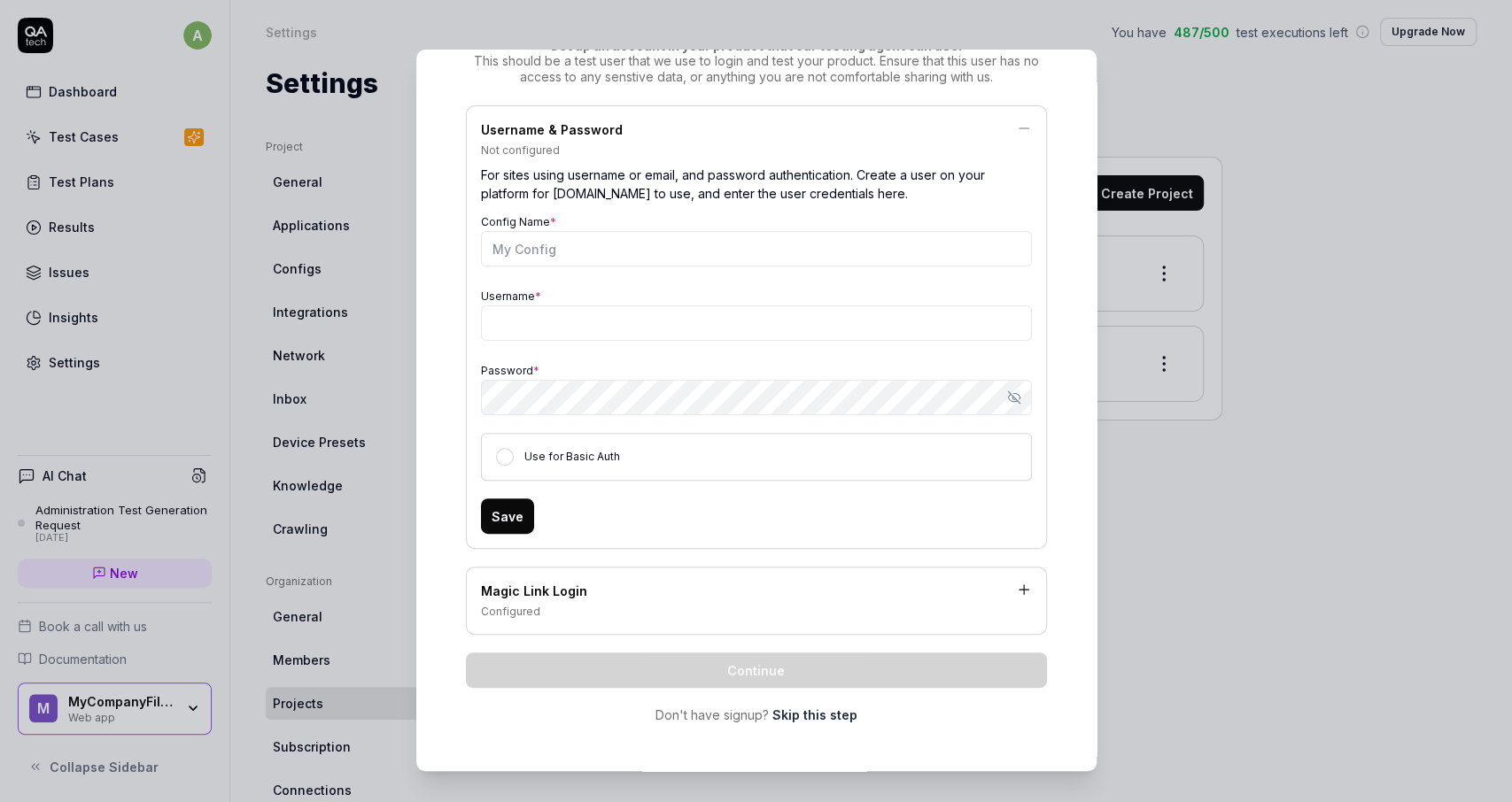
click at [548, 462] on label "Use for Basic Auth" at bounding box center [572, 456] width 95 height 13
click at [514, 462] on button "Use for Basic Auth" at bounding box center [504, 456] width 17 height 17
click at [548, 462] on label "Use for Basic Auth" at bounding box center [572, 456] width 95 height 13
click at [514, 462] on button "Use for Basic Auth" at bounding box center [504, 456] width 17 height 17
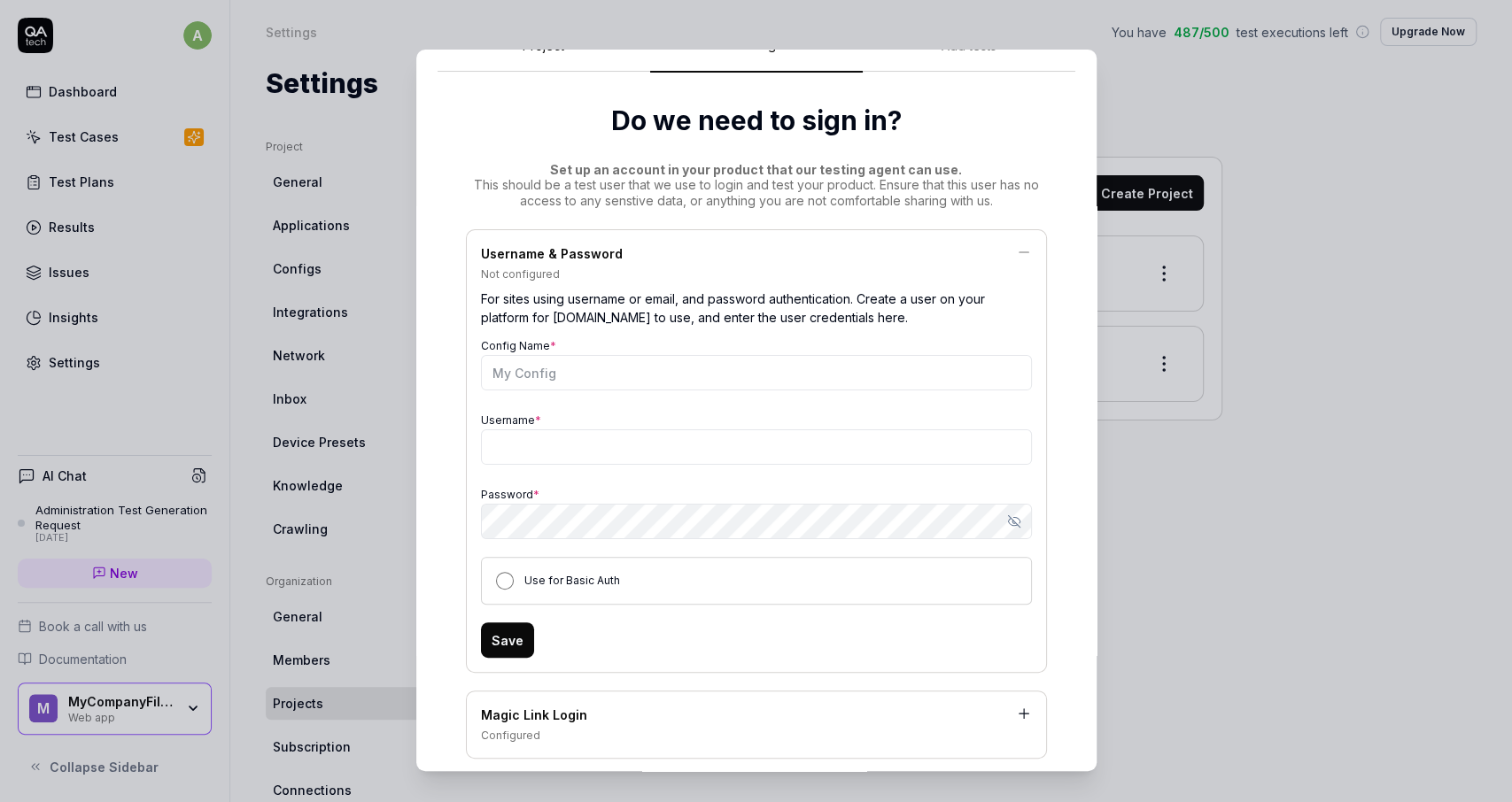
scroll to position [63, 0]
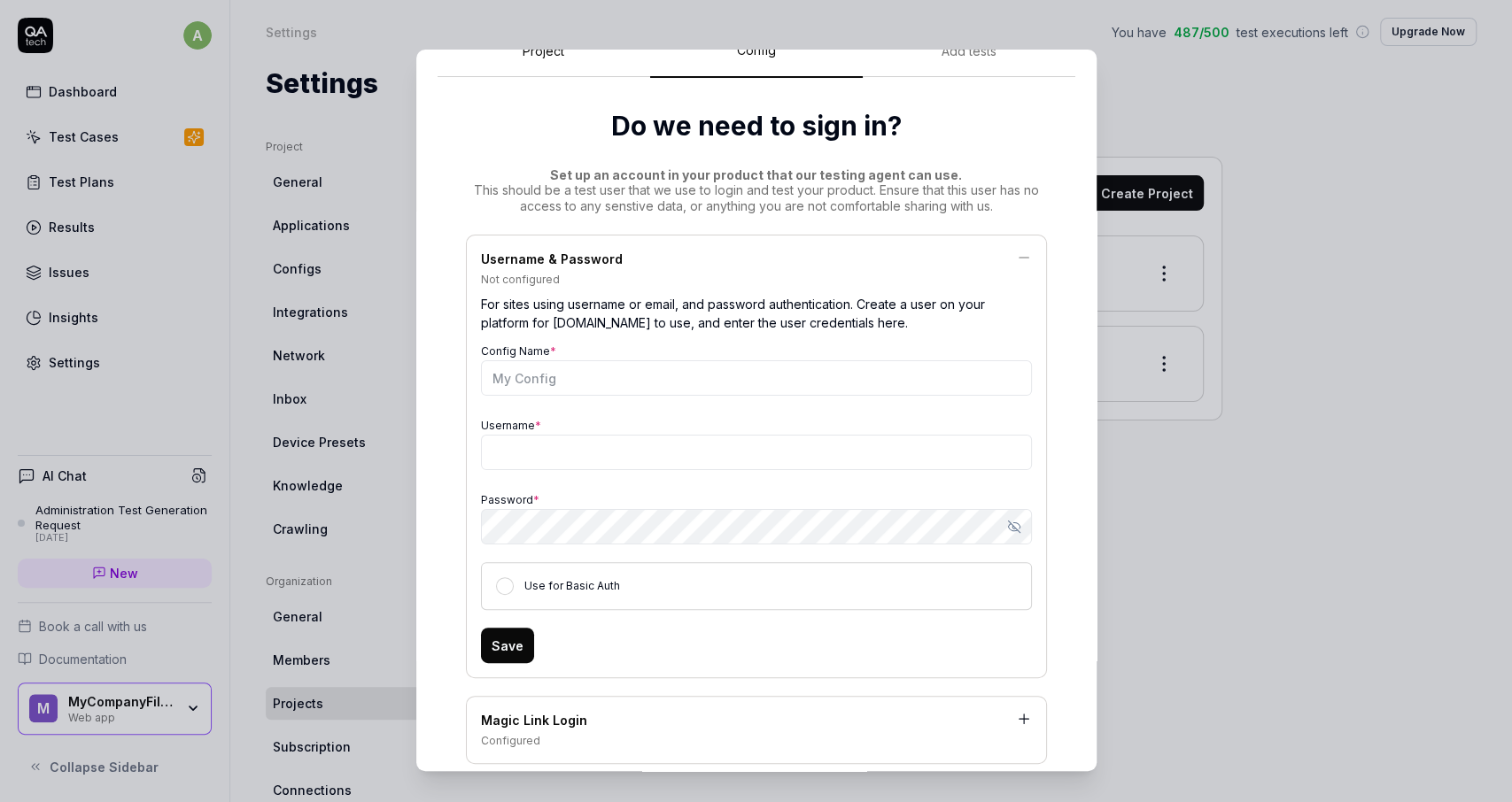
click at [1021, 261] on icon at bounding box center [1024, 257] width 16 height 16
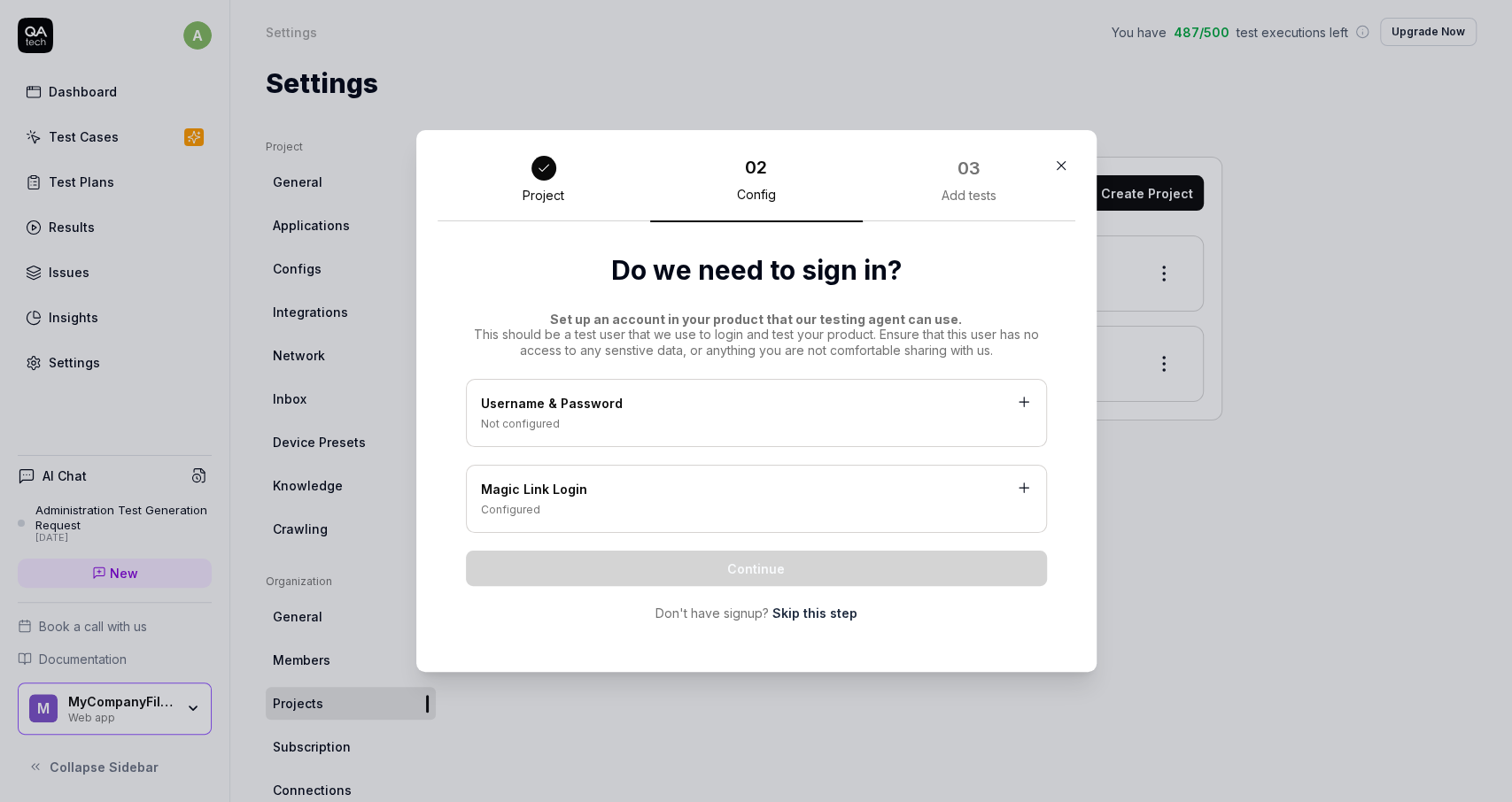
scroll to position [0, 0]
click at [666, 509] on div "Configured" at bounding box center [756, 509] width 551 height 16
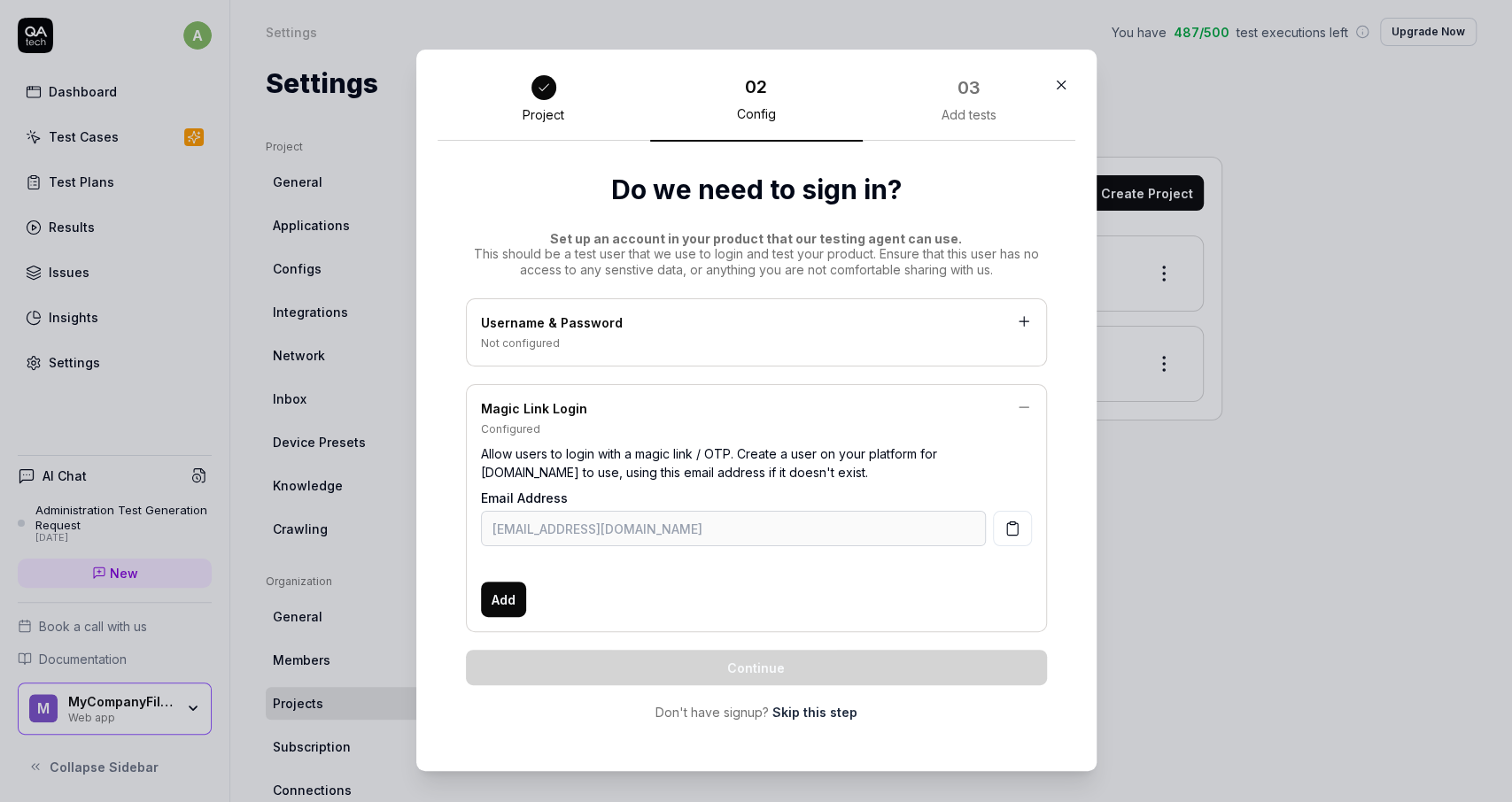
click at [821, 715] on link "Skip this step" at bounding box center [814, 712] width 85 height 18
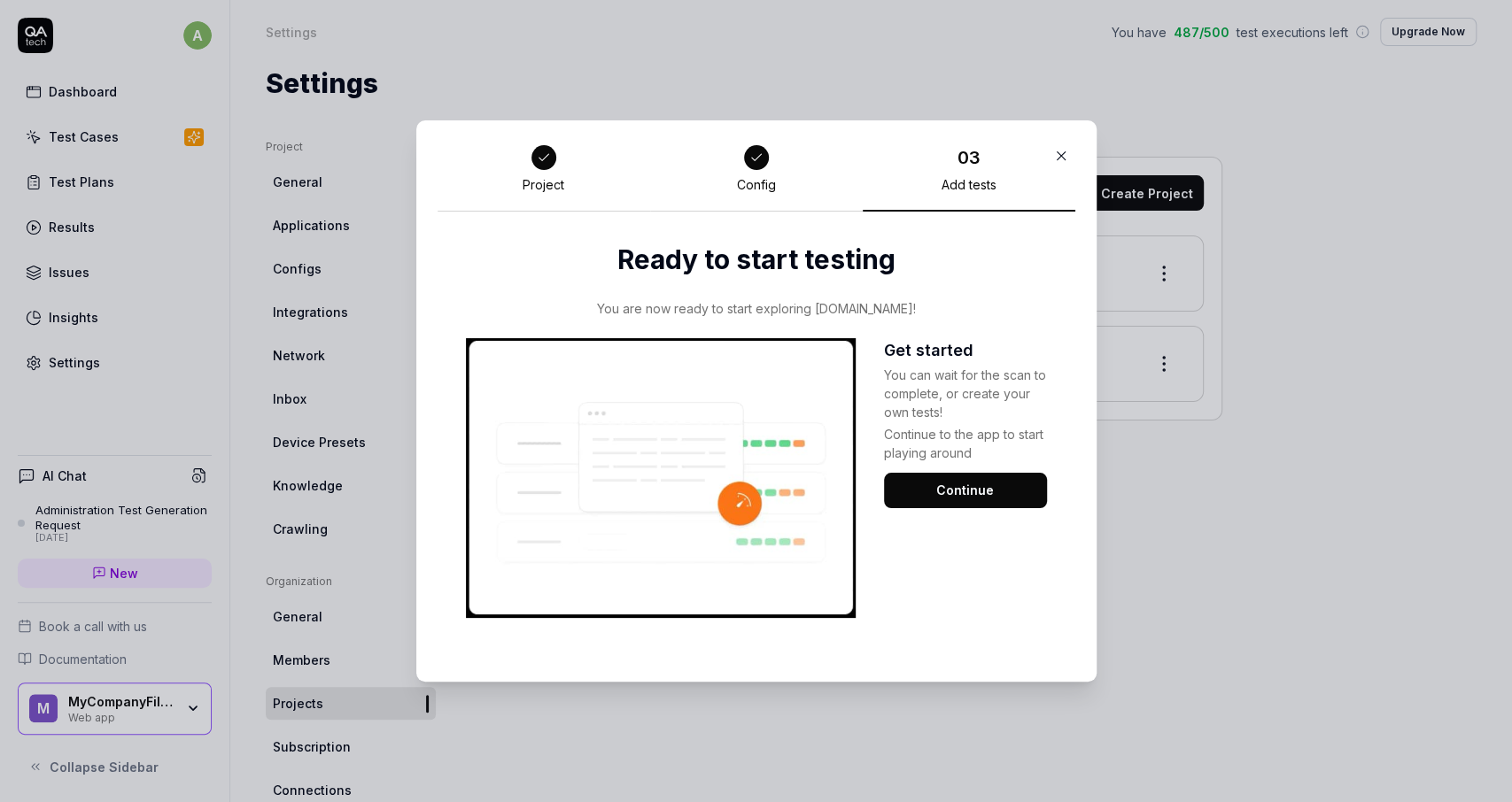
click at [950, 482] on button "Continue" at bounding box center [966, 490] width 163 height 36
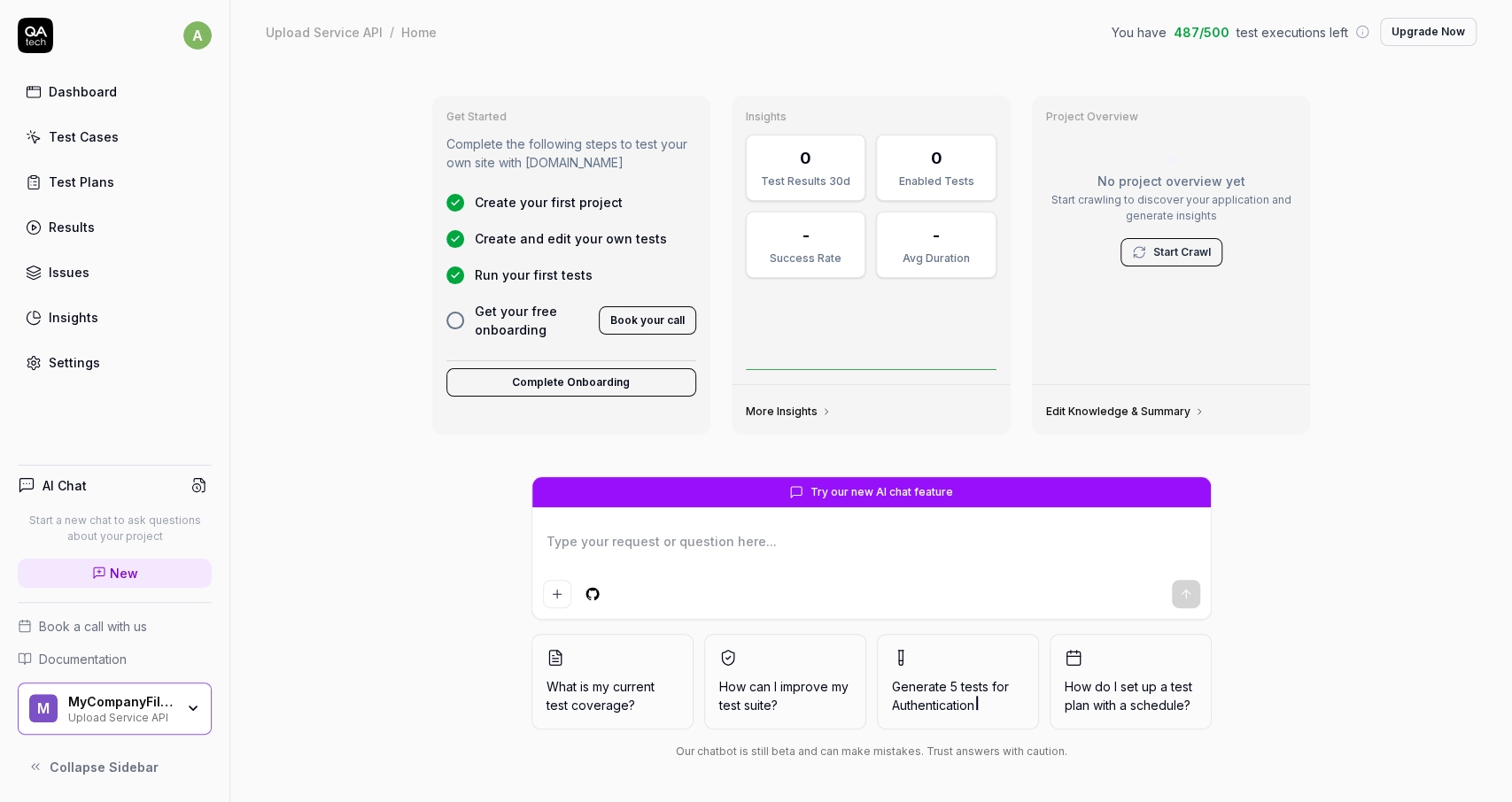
click at [118, 128] on link "Test Cases" at bounding box center [114, 137] width 194 height 35
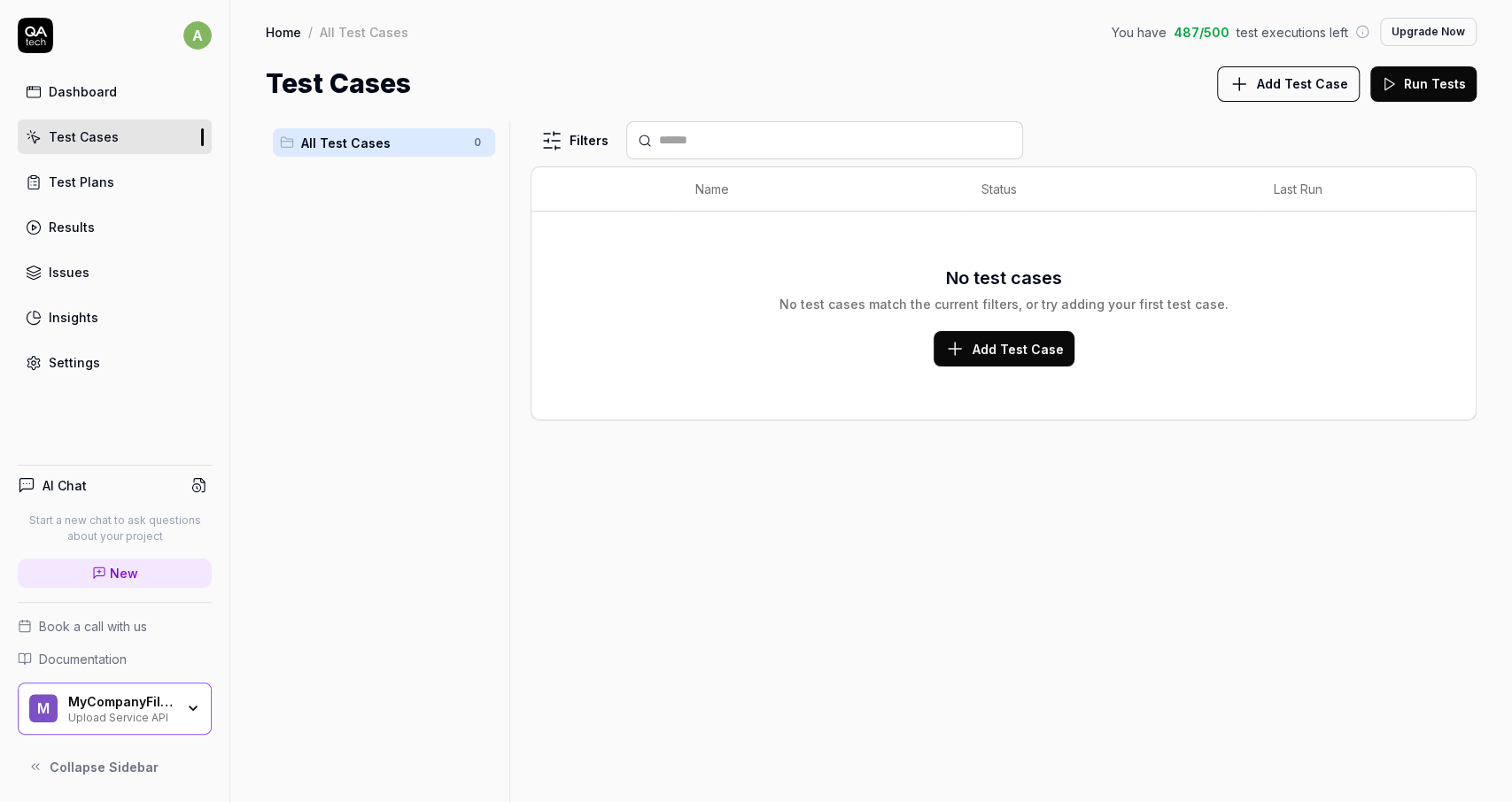
click at [1026, 348] on span "Add Test Case" at bounding box center [1017, 349] width 91 height 18
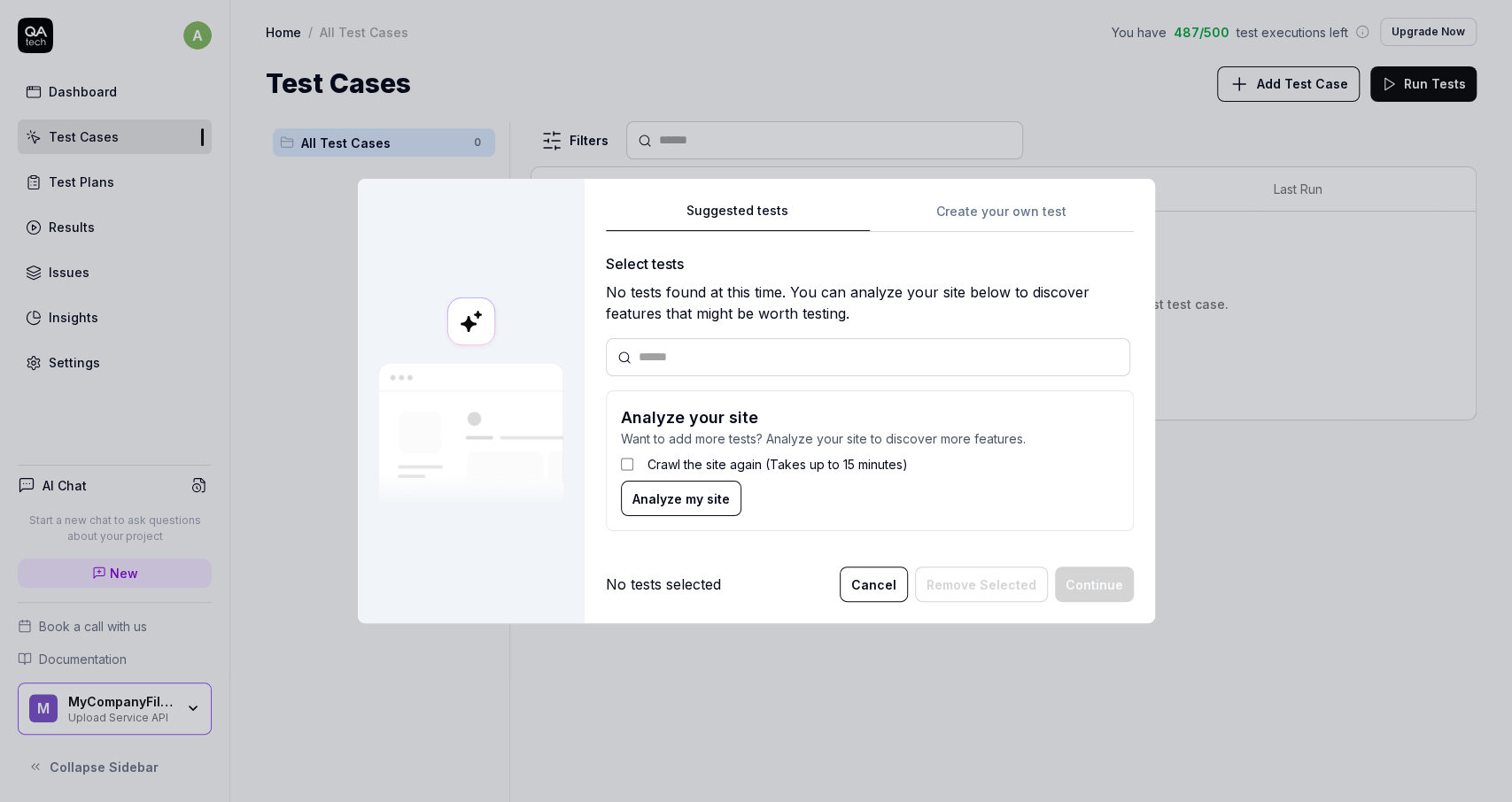
click at [678, 473] on label "Crawl the site again (Takes up to 15 minutes)" at bounding box center [778, 464] width 261 height 18
click at [697, 503] on span "Analyze my site" at bounding box center [681, 499] width 97 height 18
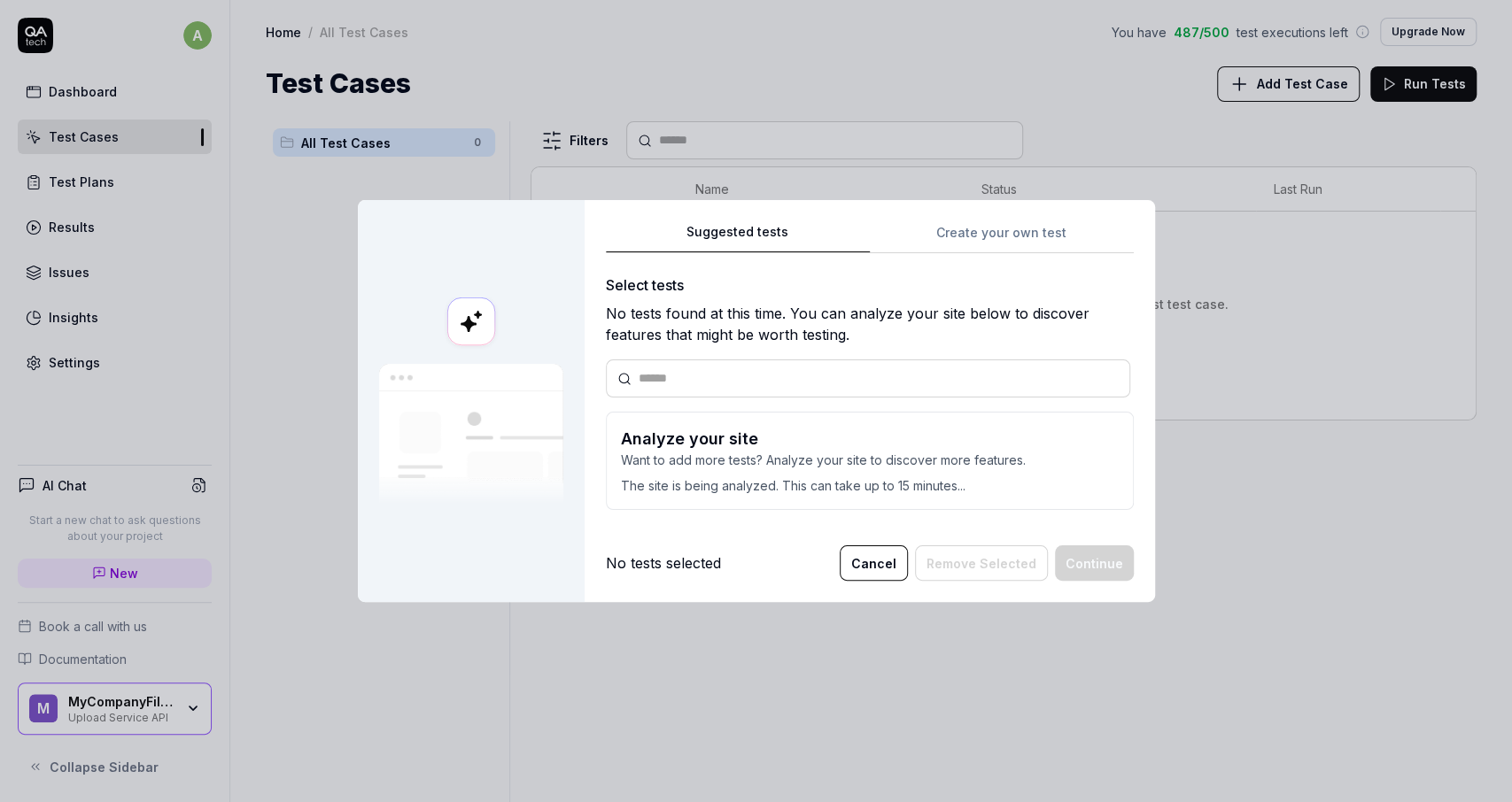
click at [799, 674] on body "a Dashboard Test Cases Test Plans Results Issues Insights Settings AI Chat Star…" at bounding box center [756, 401] width 1512 height 802
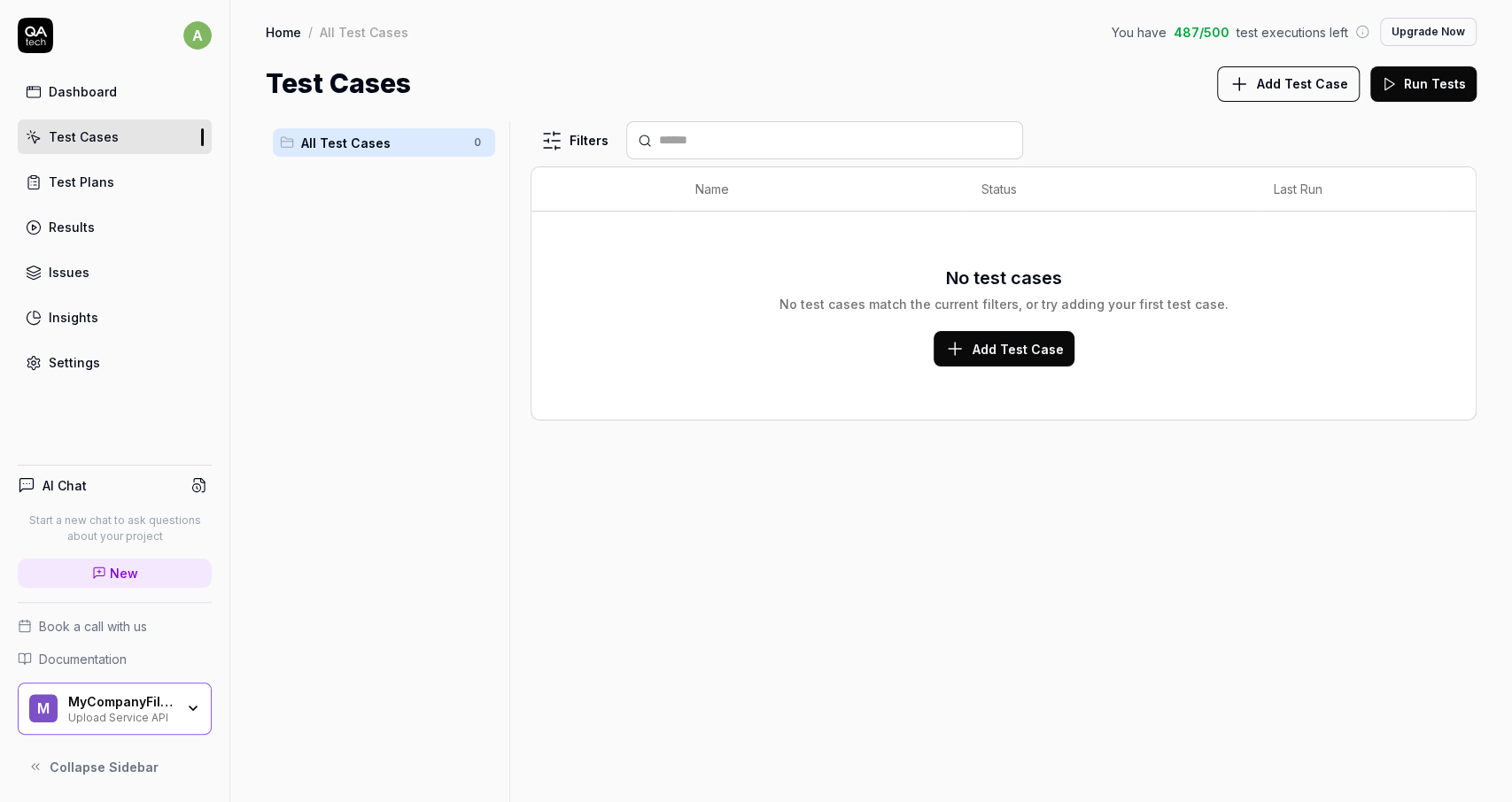
click at [180, 717] on div "MyCompanyFiles Upload Service API" at bounding box center [127, 708] width 118 height 30
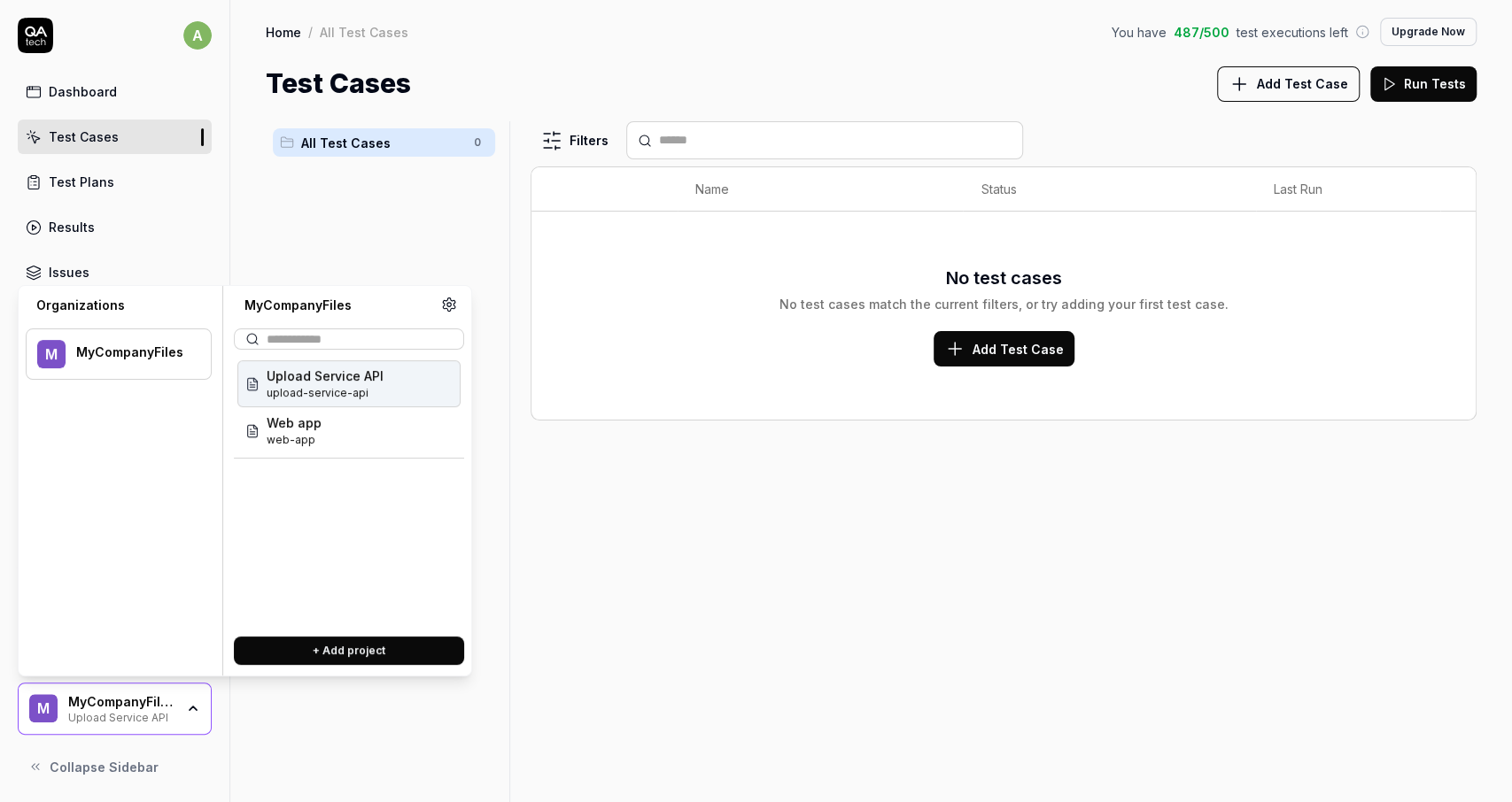
click at [311, 400] on span "upload-service-api" at bounding box center [324, 393] width 117 height 16
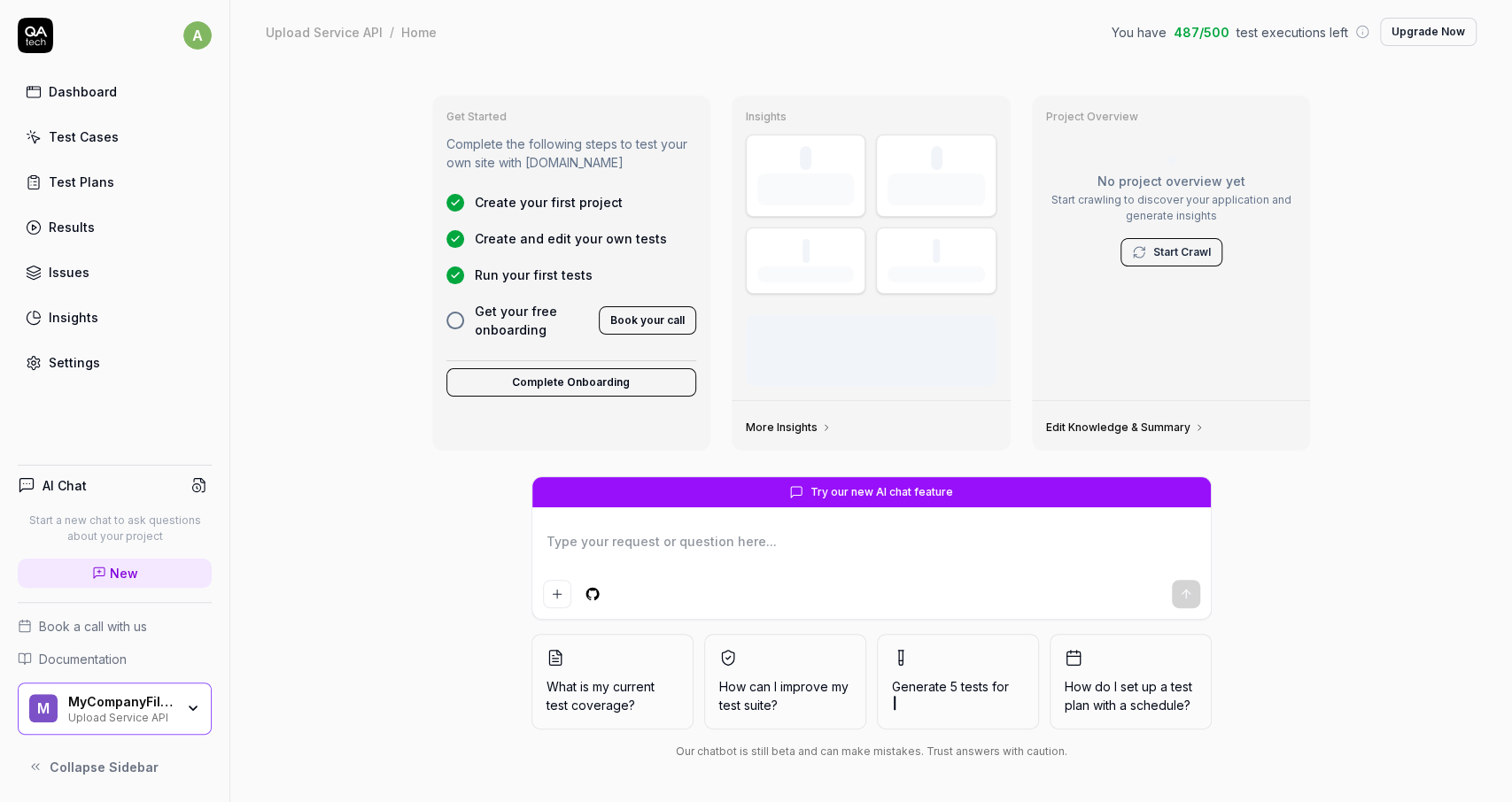
click at [180, 709] on div "MyCompanyFiles Upload Service API" at bounding box center [127, 708] width 118 height 30
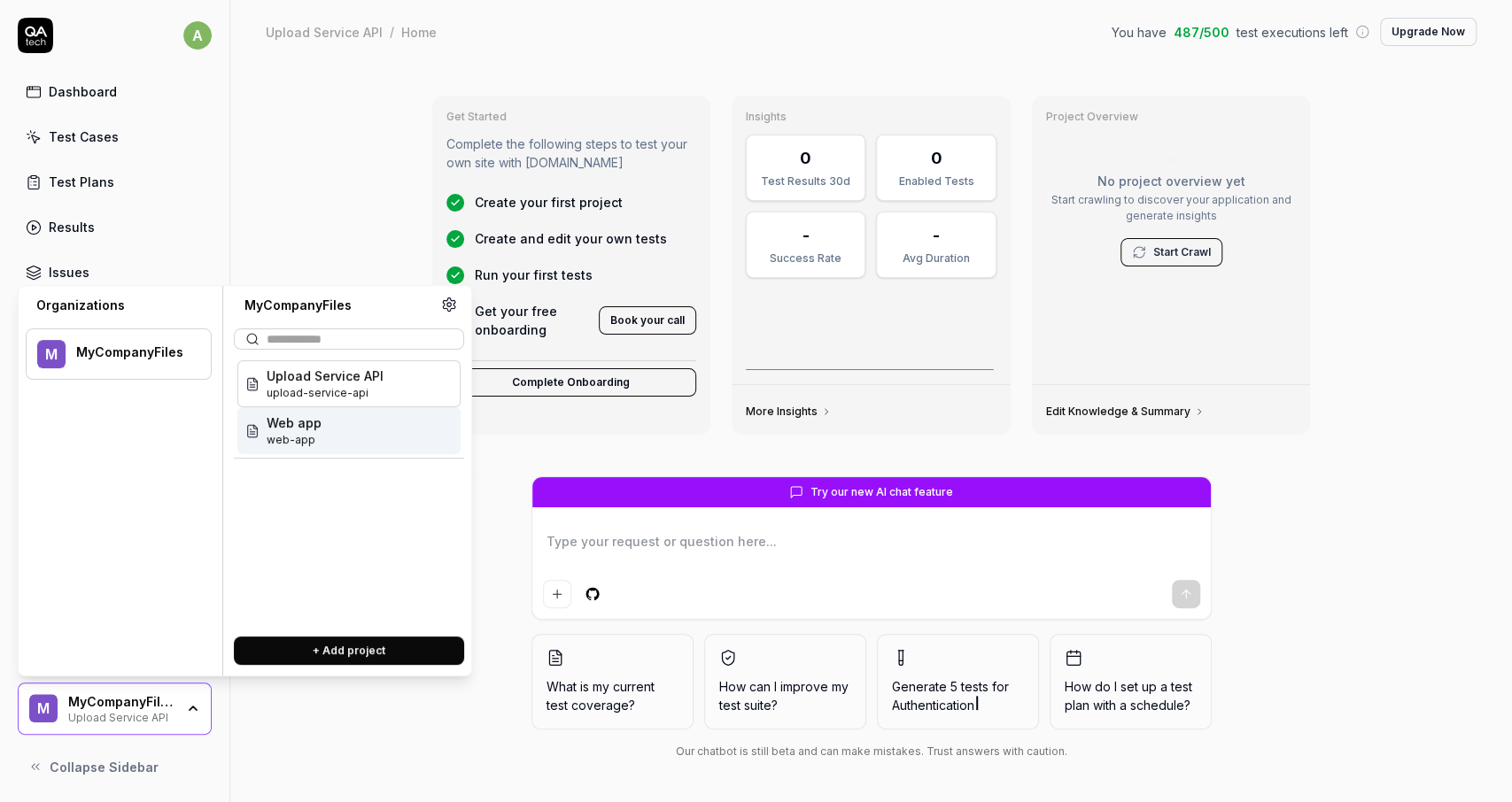
click at [337, 429] on div "Web app web-app" at bounding box center [349, 430] width 223 height 47
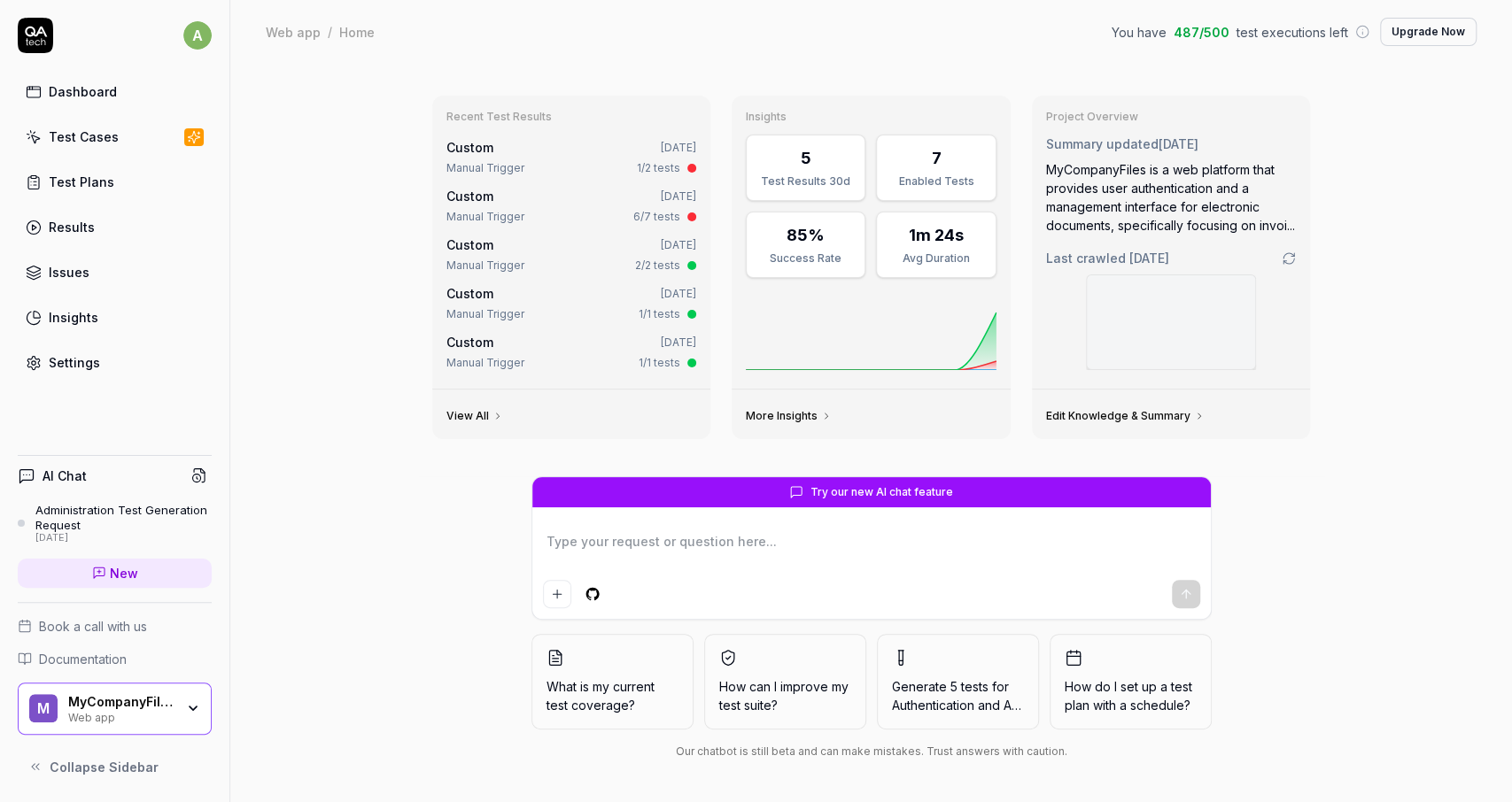
click at [346, 496] on div "Recent Test Results Custom [DATE] Manual Trigger 1/2 tests Custom [DATE] Manual…" at bounding box center [871, 432] width 1282 height 739
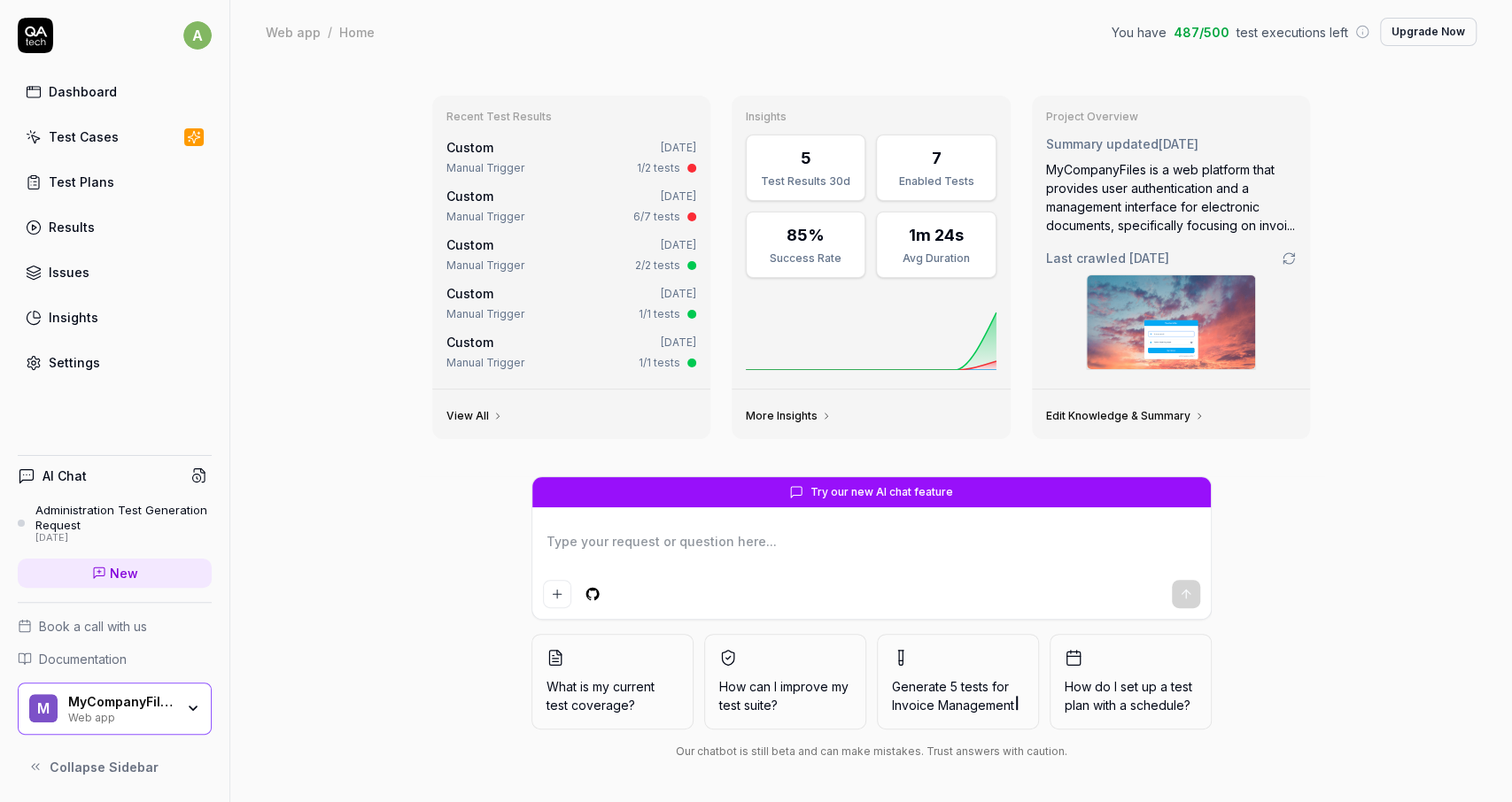
click at [51, 349] on link "Settings" at bounding box center [114, 362] width 194 height 35
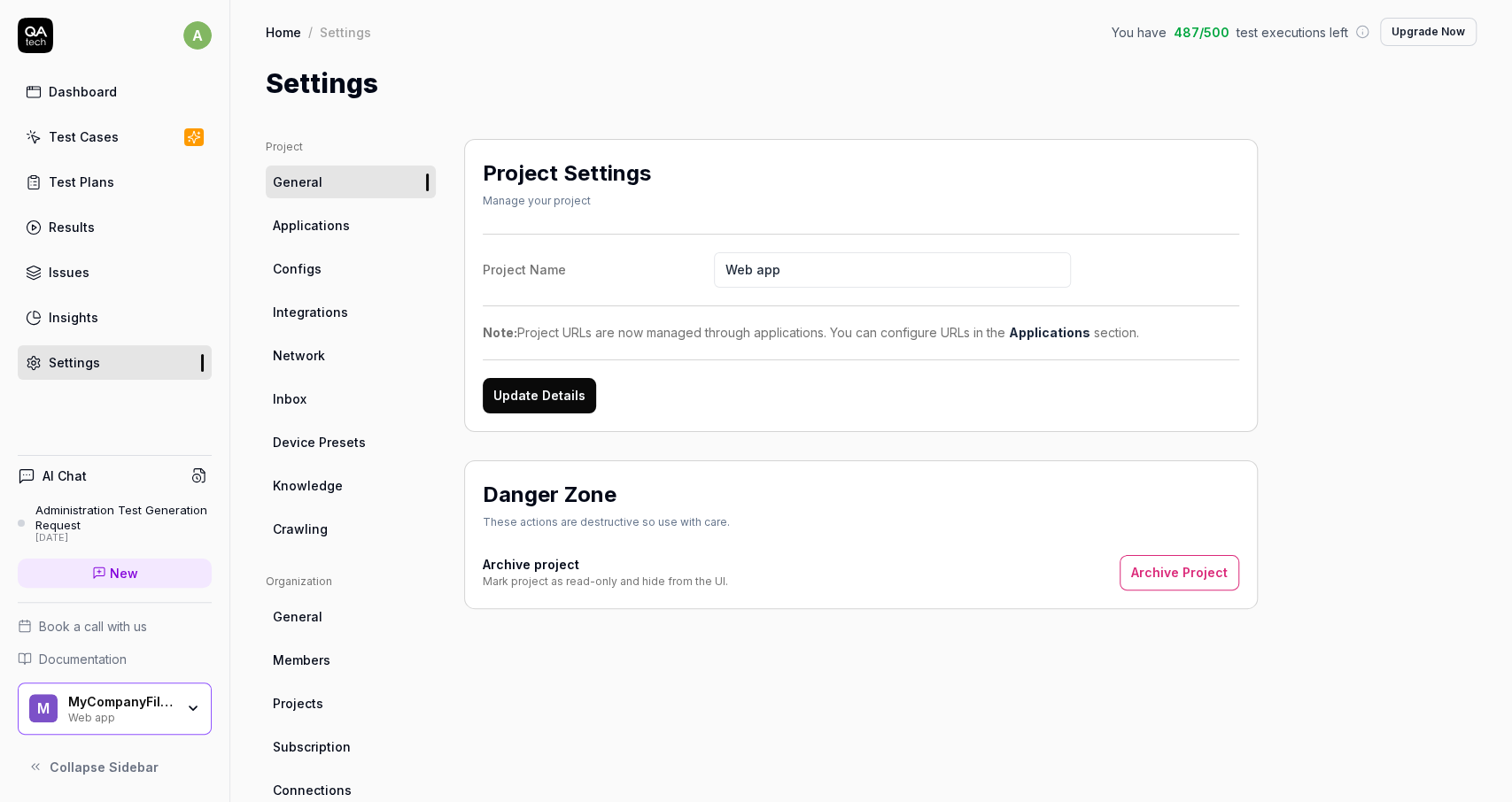
click at [280, 217] on span "Applications" at bounding box center [311, 225] width 77 height 18
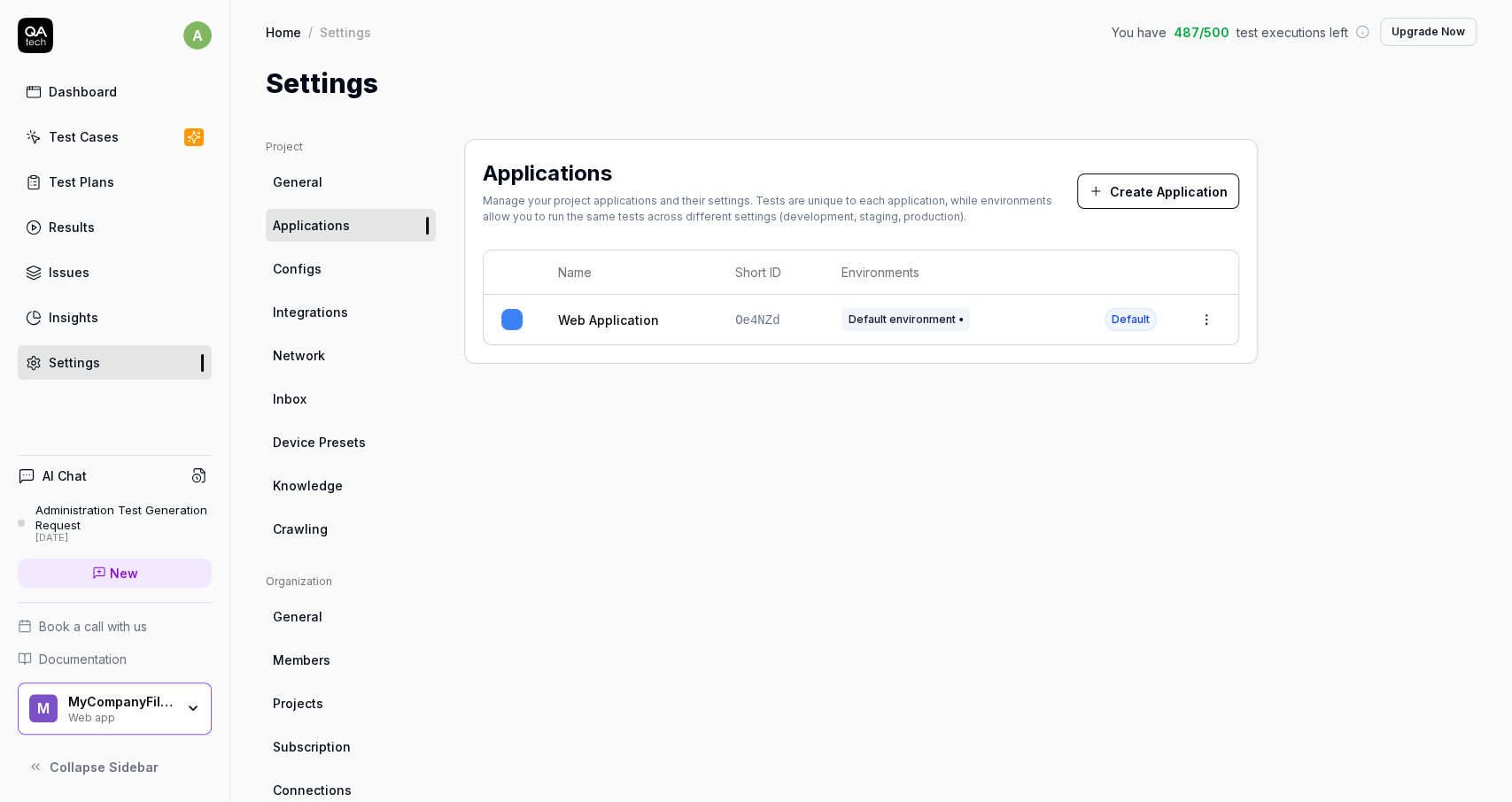
click at [1201, 323] on html "a Dashboard Test Cases Test Plans Results Issues Insights Settings AI Chat Admi…" at bounding box center [756, 401] width 1512 height 802
click at [700, 327] on html "a Dashboard Test Cases Test Plans Results Issues Insights Settings AI Chat Admi…" at bounding box center [756, 401] width 1512 height 802
click at [379, 273] on link "Configs" at bounding box center [350, 269] width 170 height 33
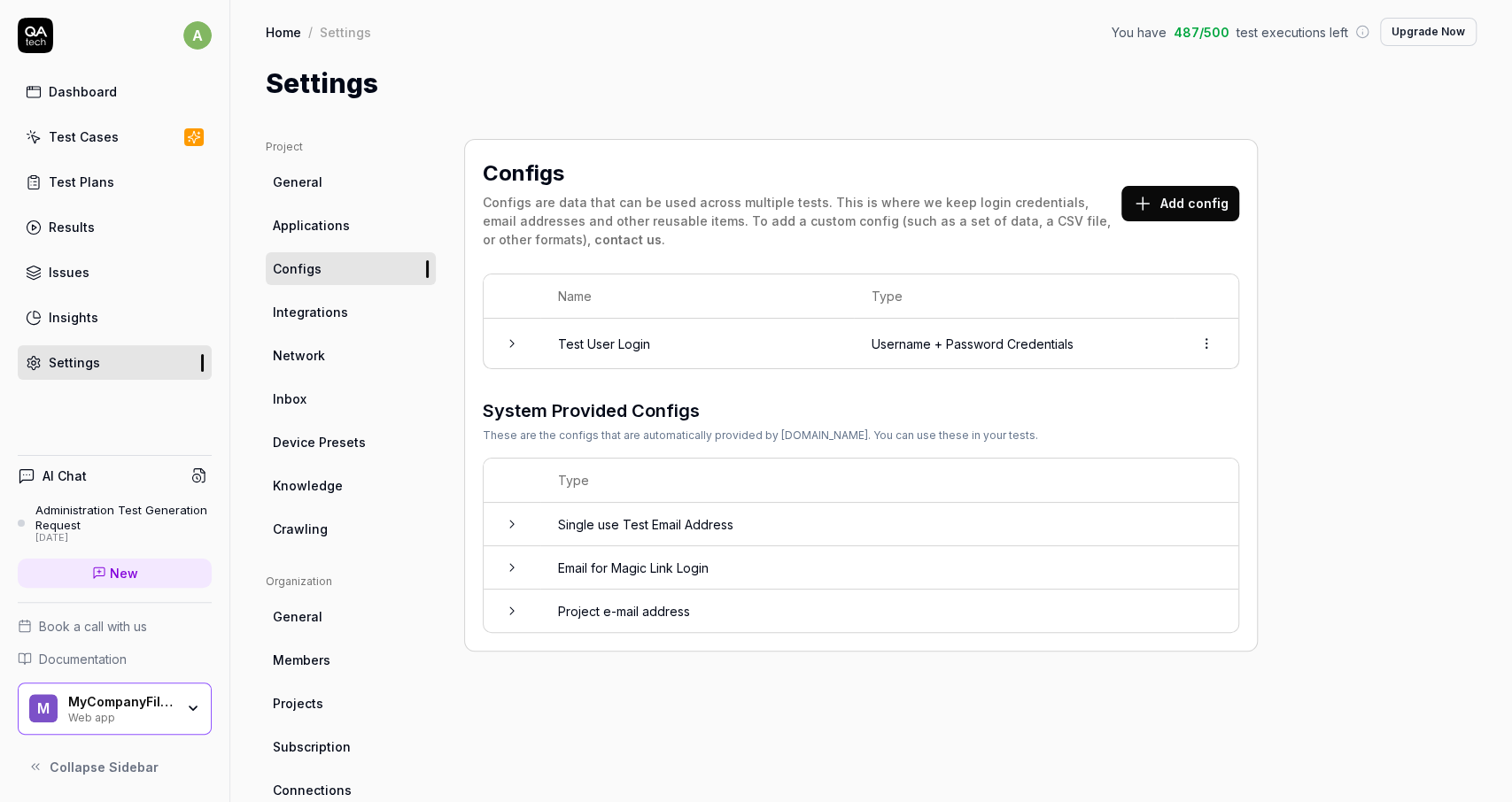
click at [516, 352] on td at bounding box center [512, 343] width 57 height 50
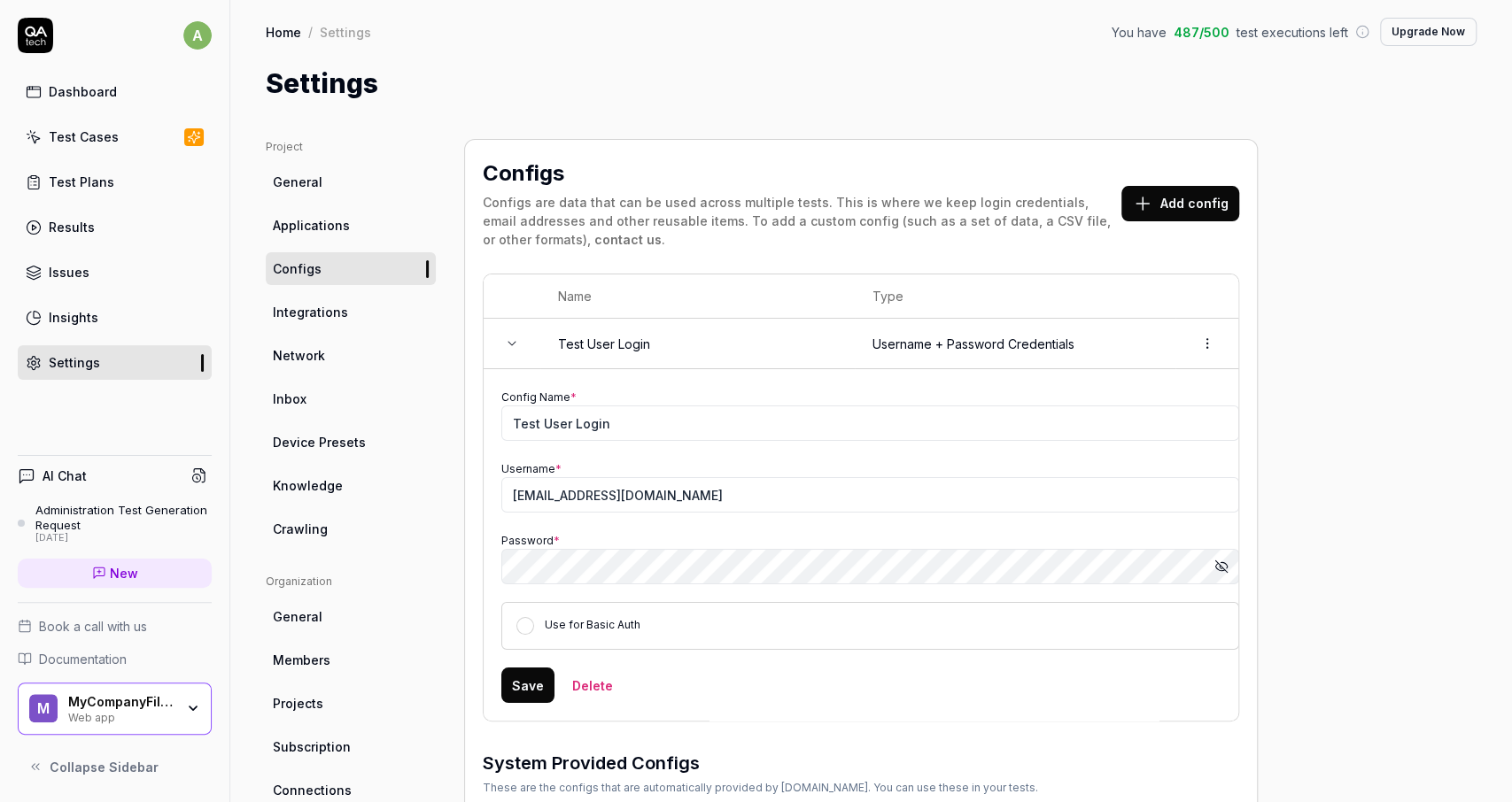
click at [513, 350] on td at bounding box center [512, 343] width 57 height 50
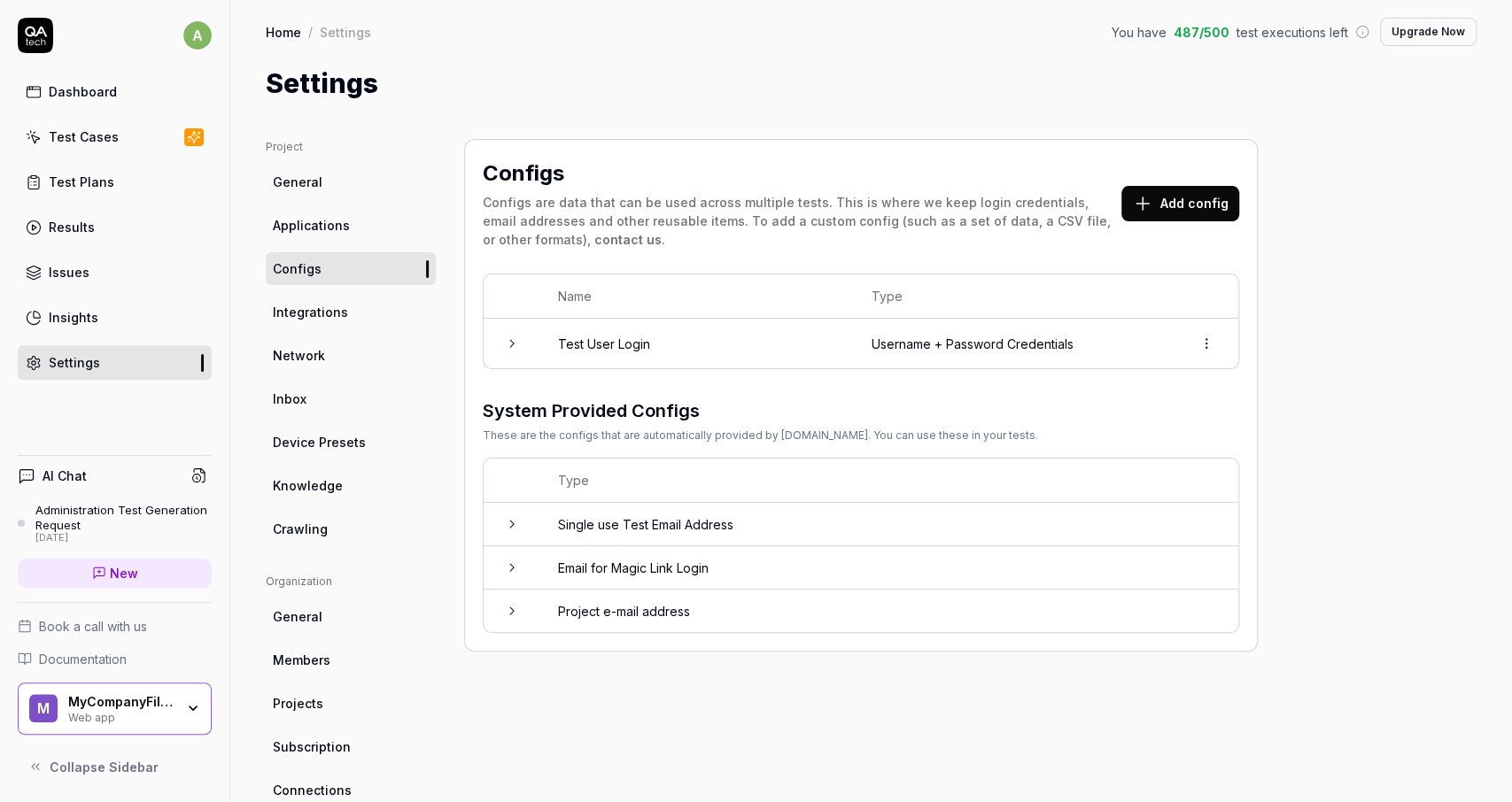
click at [523, 517] on td at bounding box center [512, 524] width 57 height 43
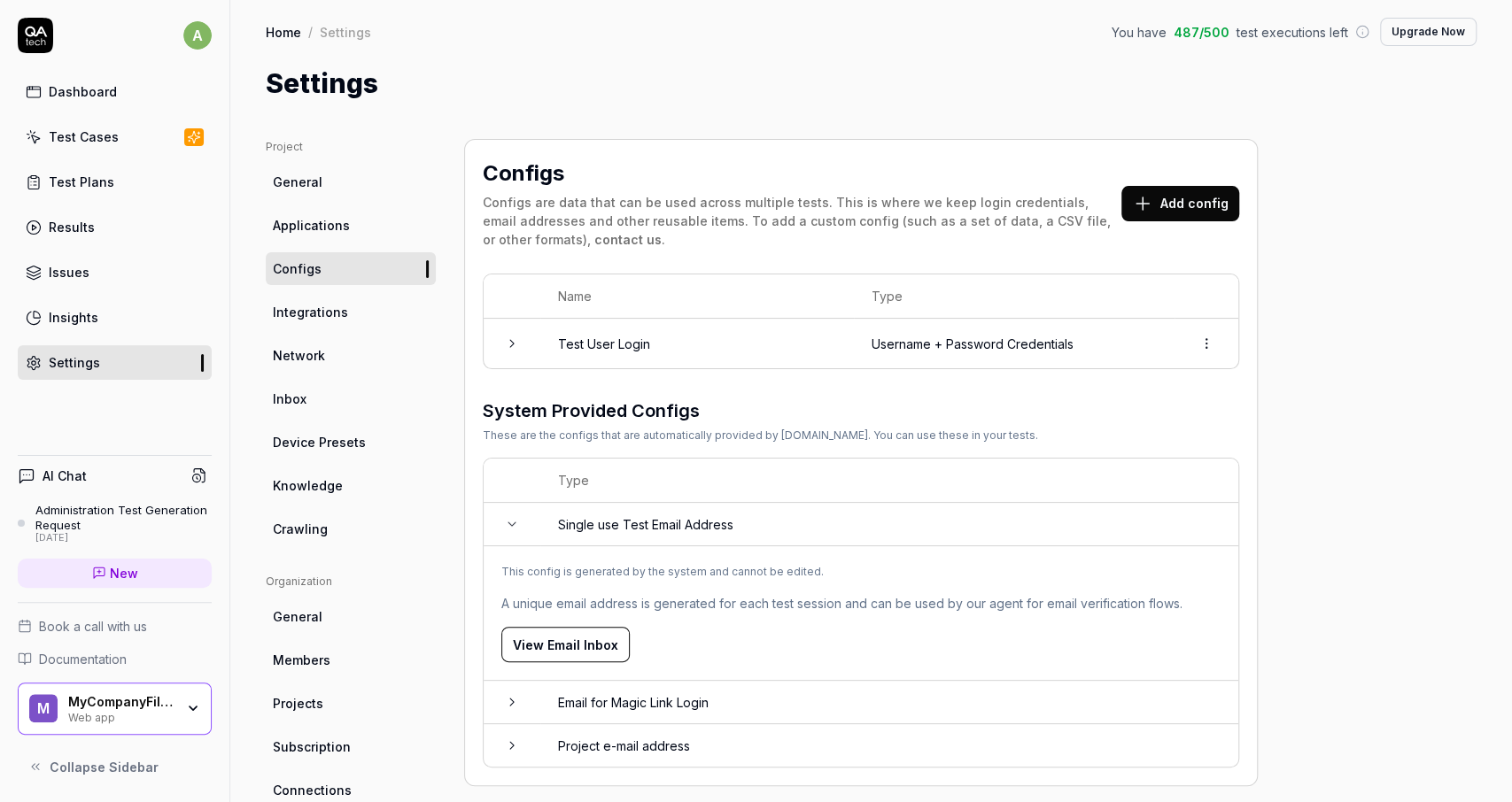
click at [329, 324] on link "Integrations" at bounding box center [350, 312] width 170 height 33
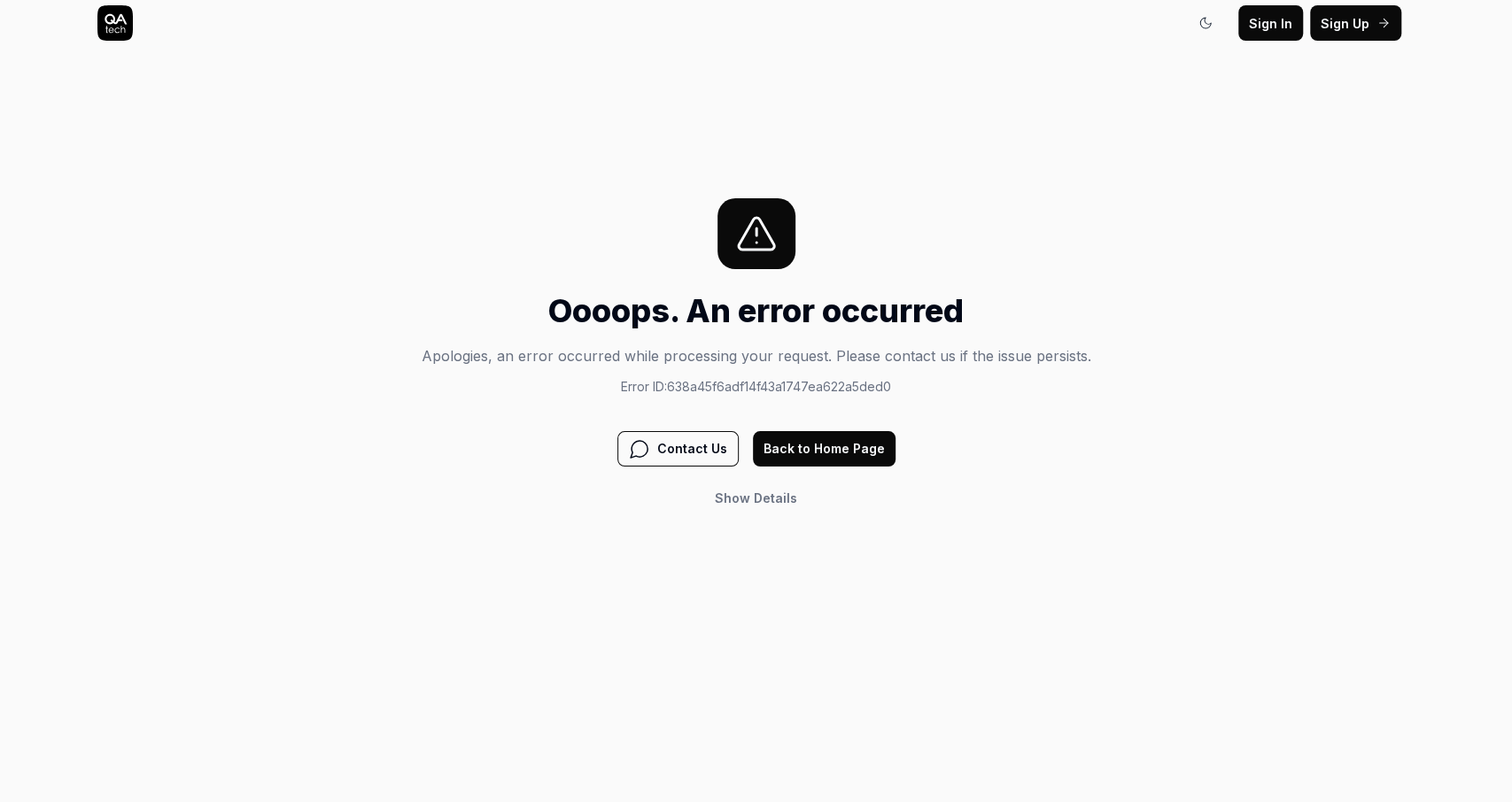
click at [805, 446] on button "Back to Home Page" at bounding box center [823, 449] width 142 height 36
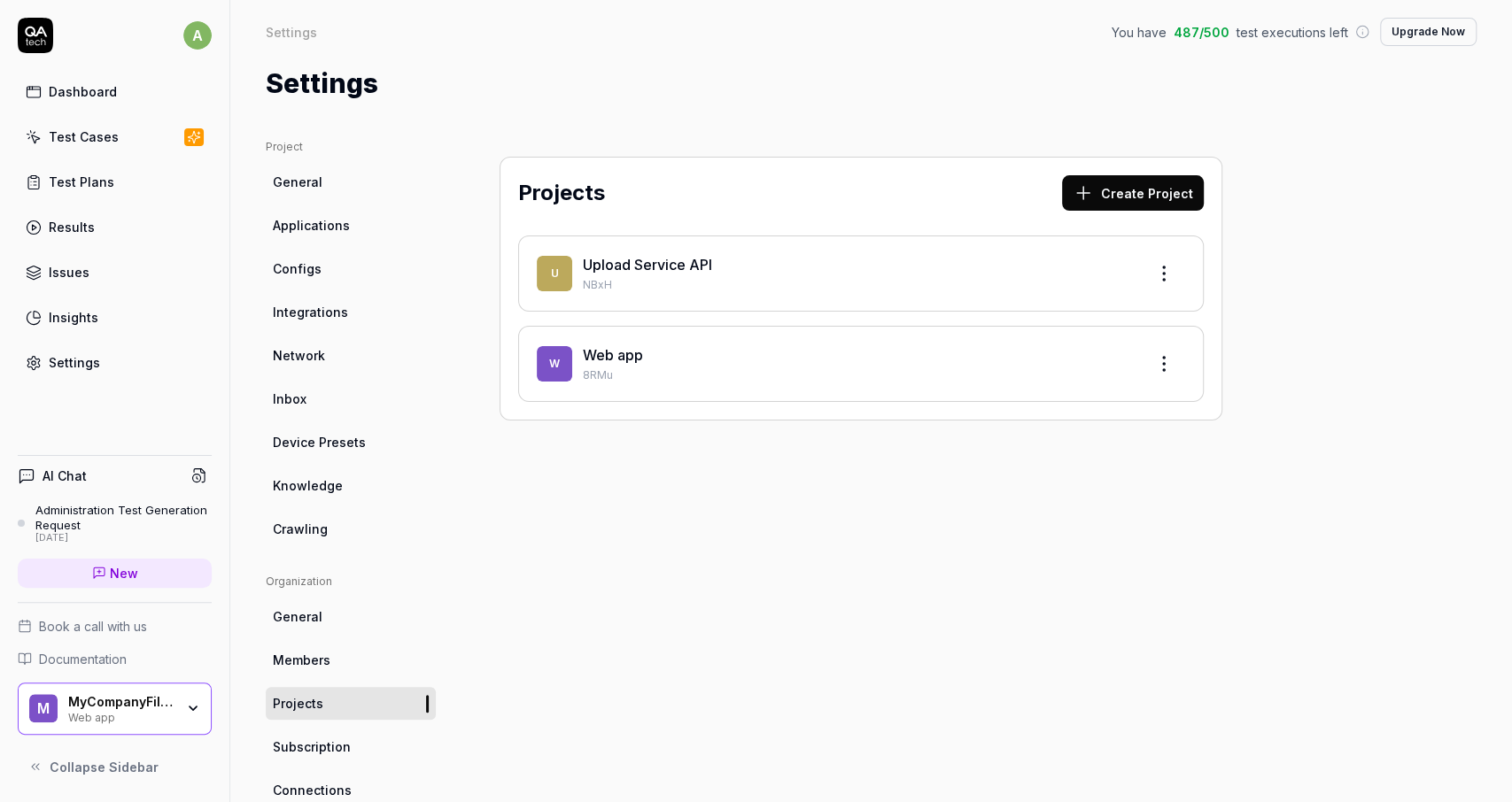
click at [626, 263] on link "Upload Service API" at bounding box center [647, 264] width 129 height 17
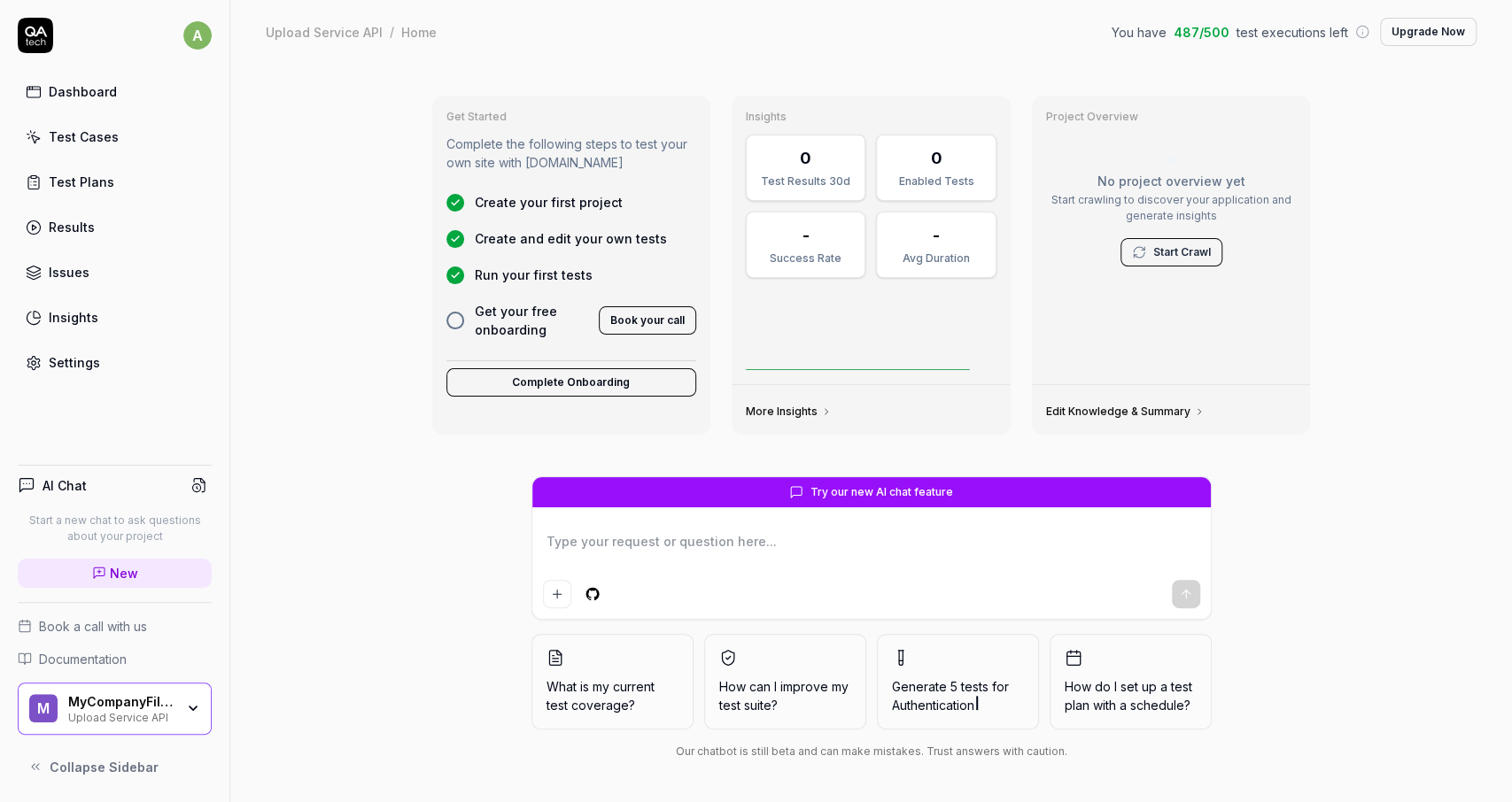
click at [95, 130] on div "Test Cases" at bounding box center [84, 137] width 70 height 18
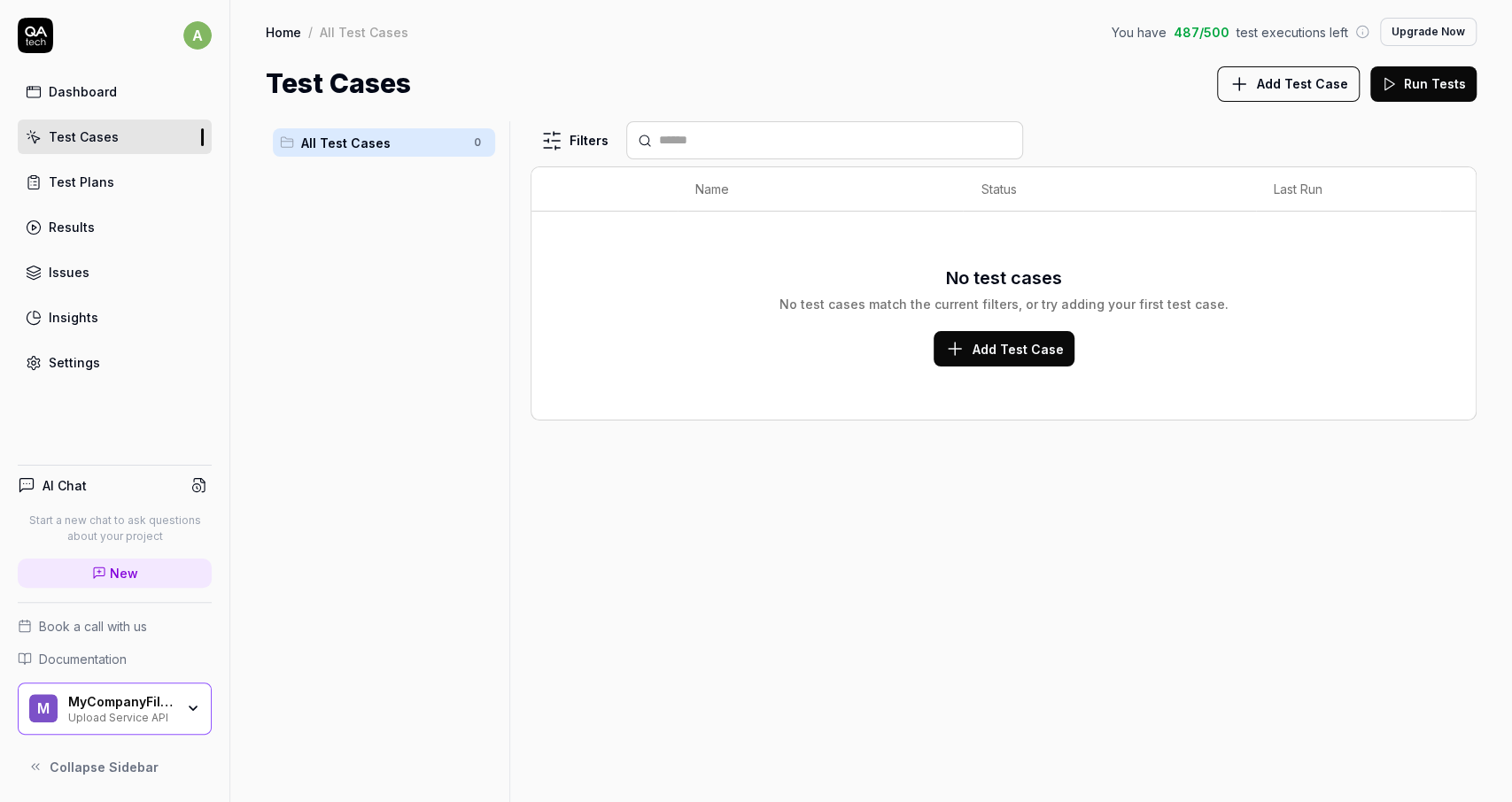
click at [151, 703] on div "MyCompanyFiles" at bounding box center [121, 701] width 106 height 16
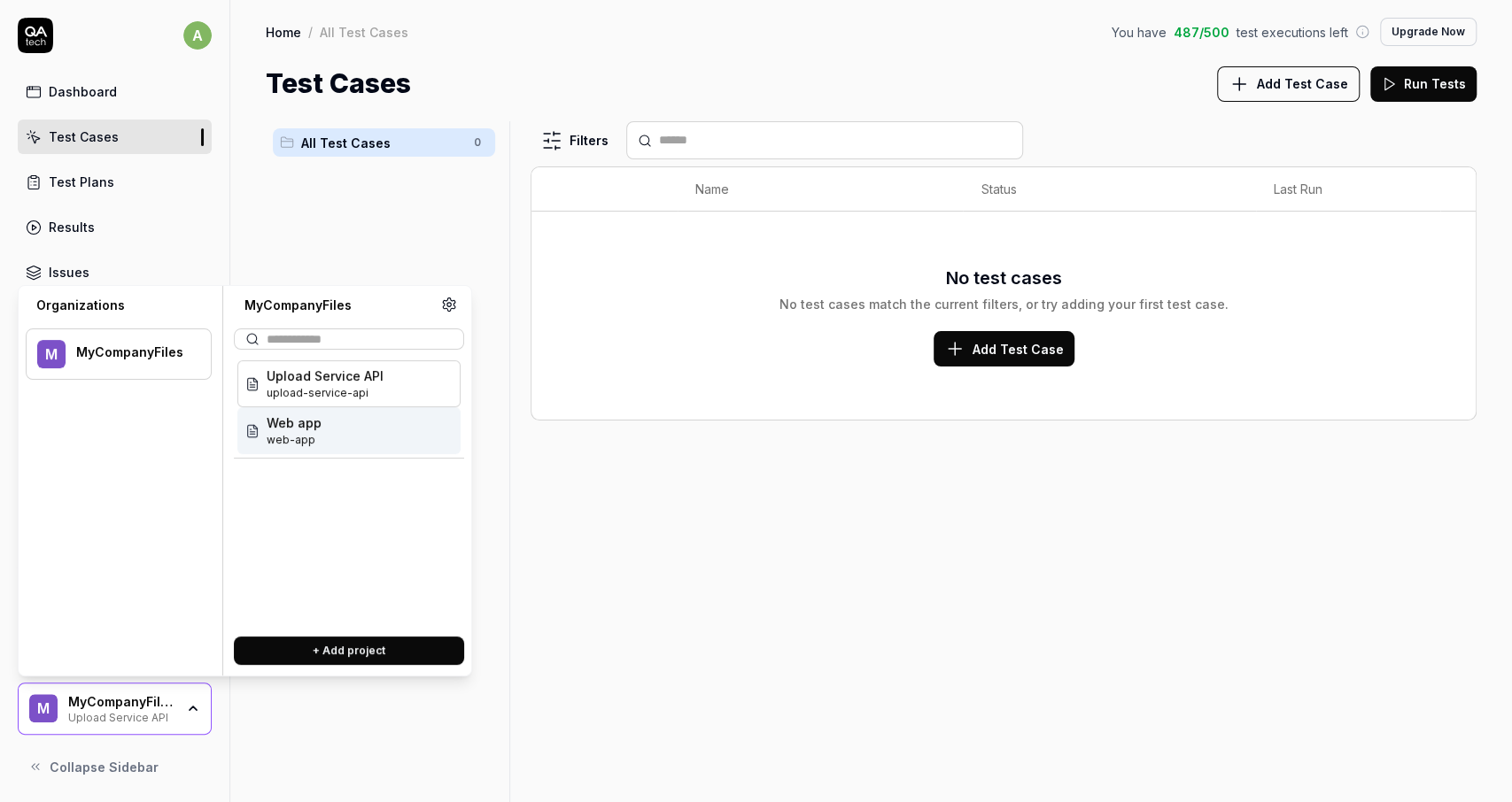
click at [284, 440] on span "web-app" at bounding box center [294, 440] width 55 height 16
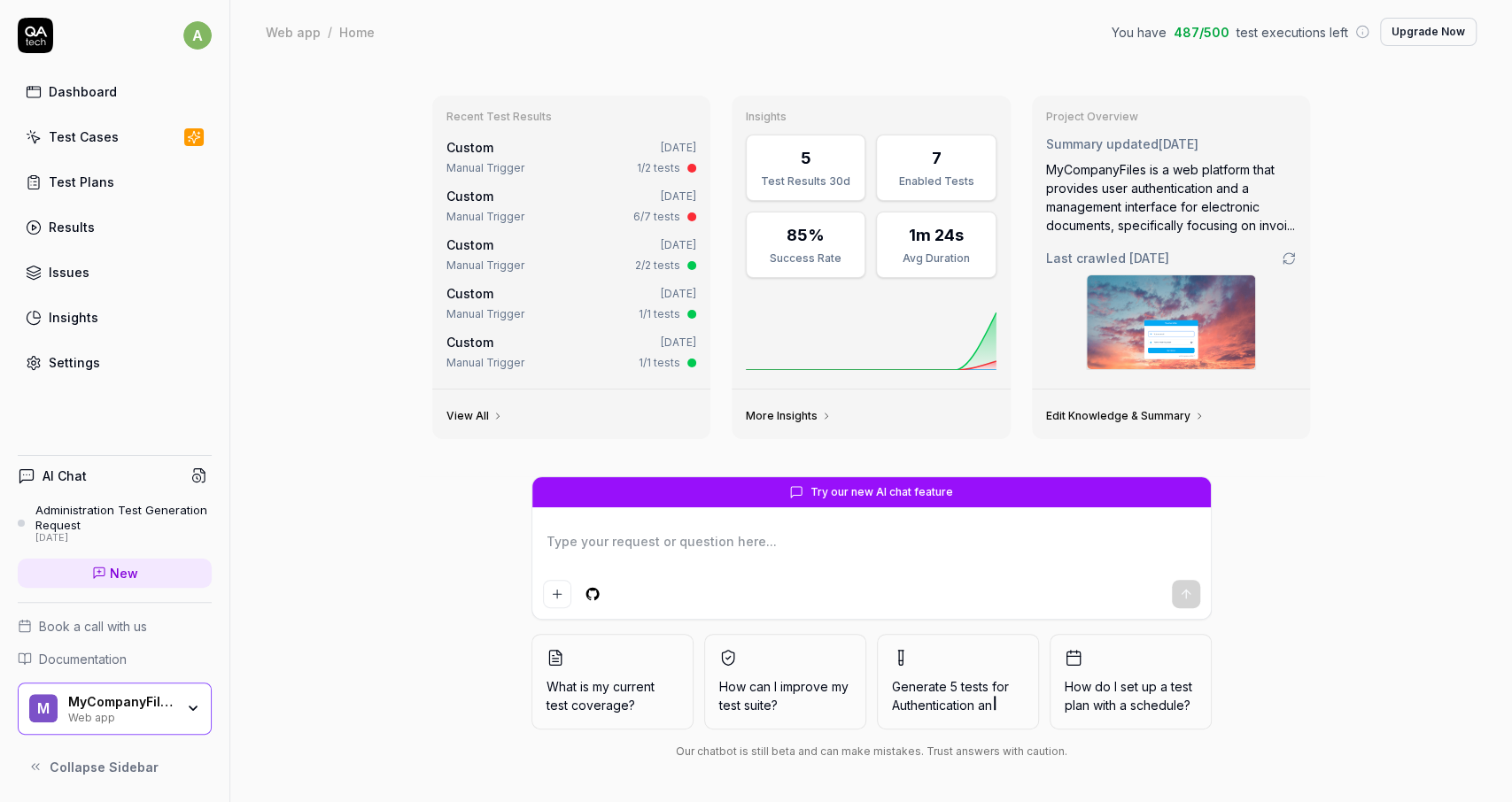
click at [83, 357] on div "Settings" at bounding box center [74, 362] width 51 height 18
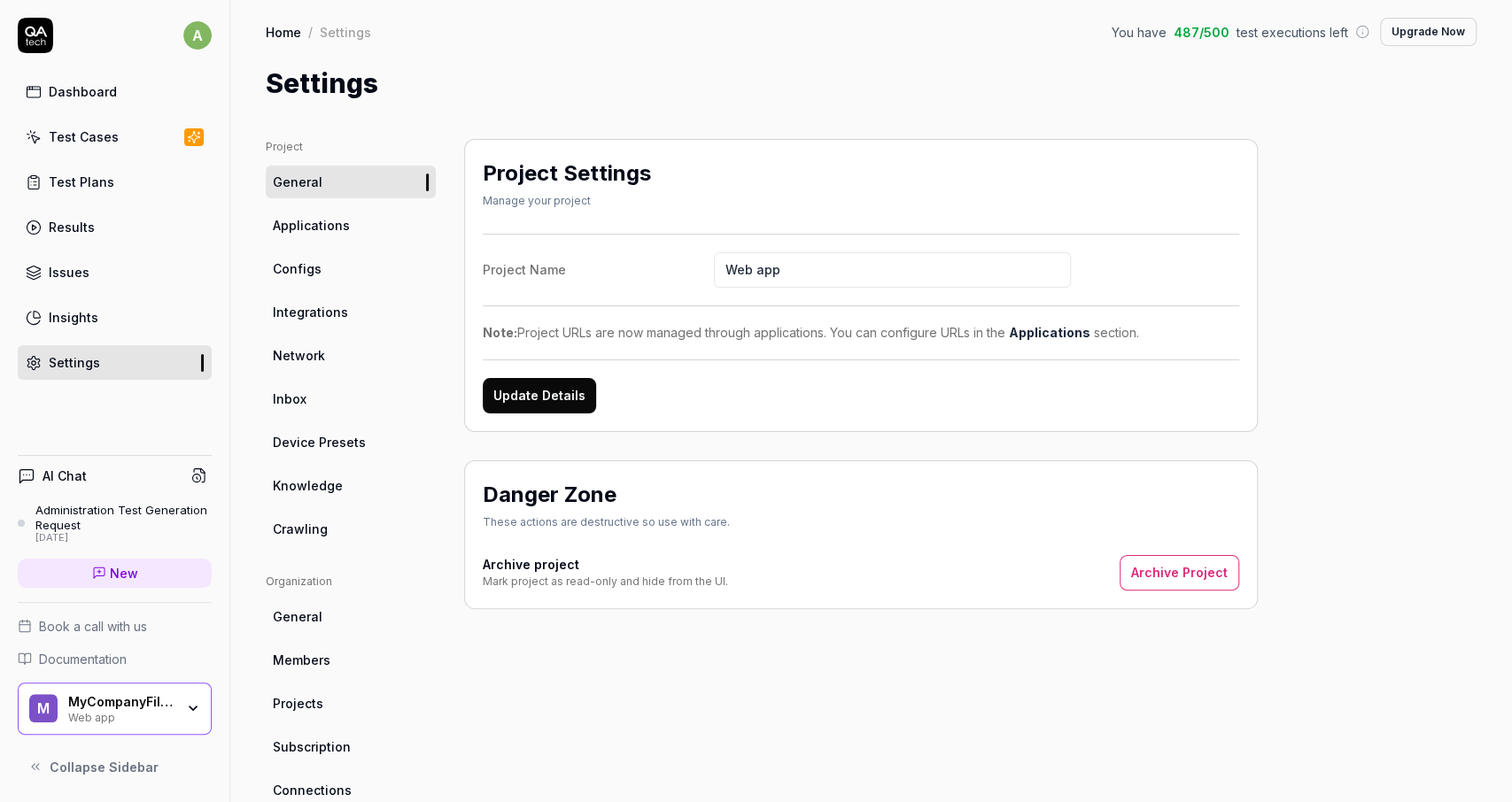
click at [118, 105] on link "Dashboard" at bounding box center [114, 92] width 194 height 35
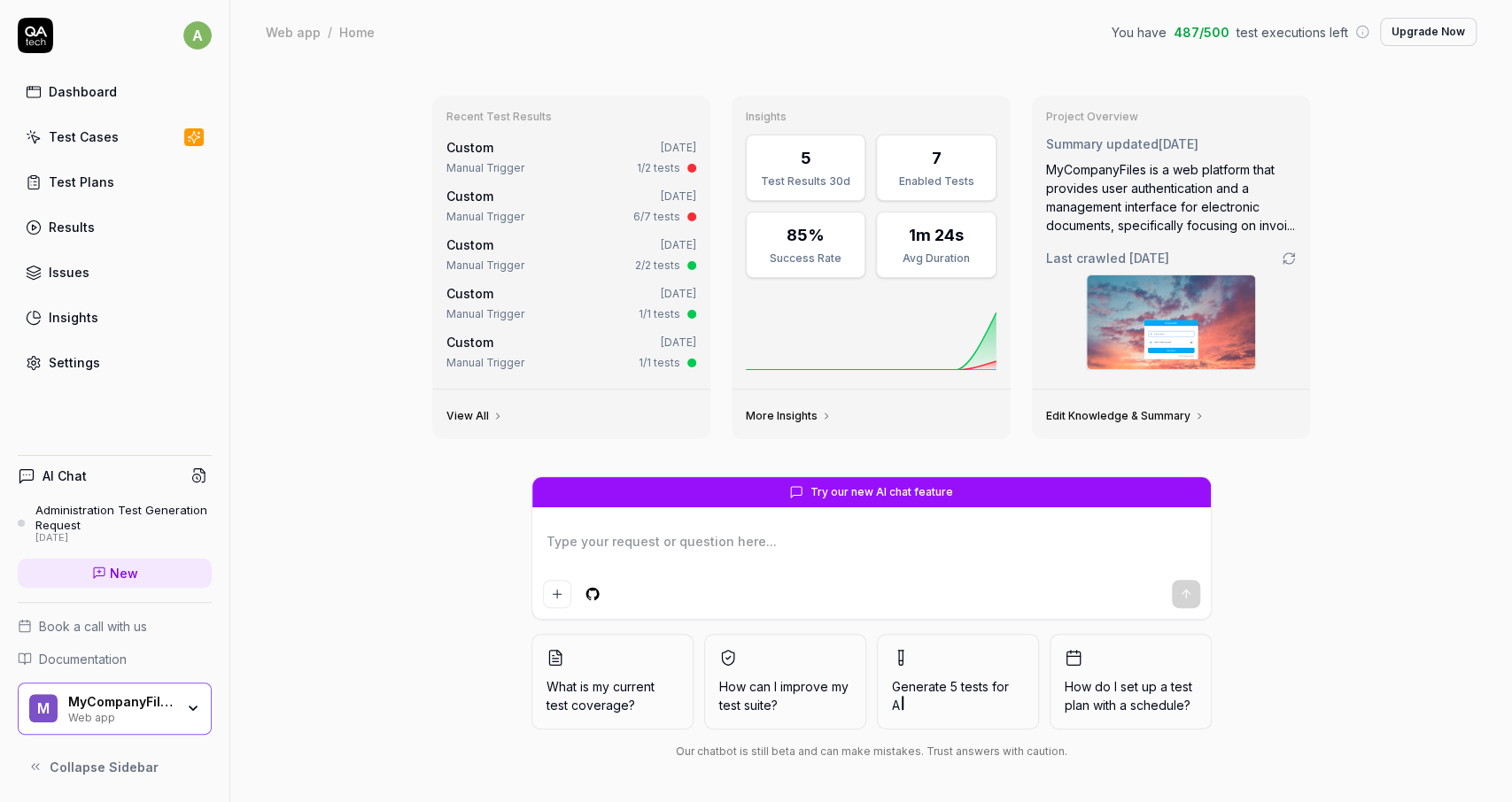
type textarea "*"
